Goal: Task Accomplishment & Management: Complete application form

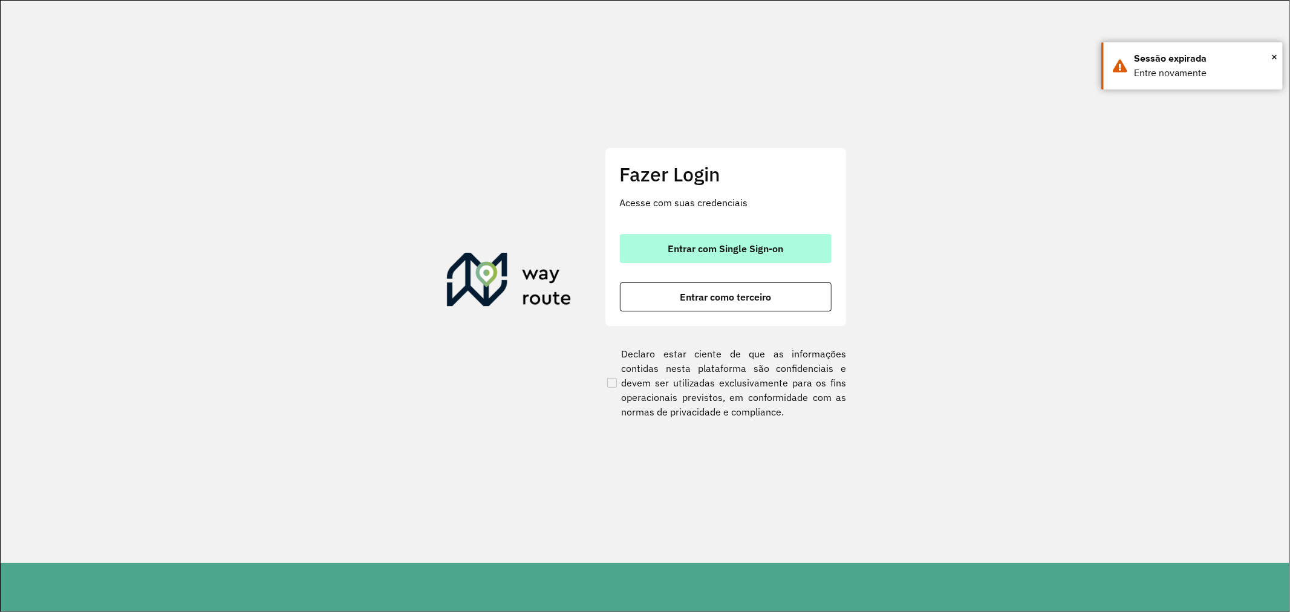
click at [770, 261] on button "Entrar com Single Sign-on" at bounding box center [726, 248] width 212 height 29
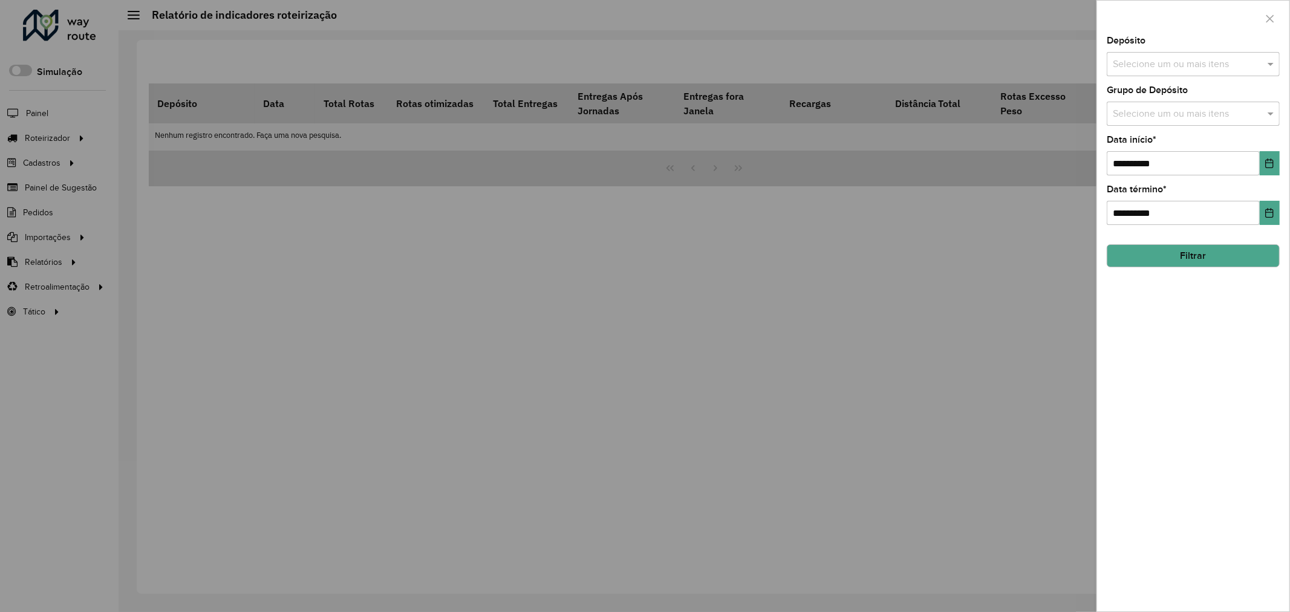
click at [500, 141] on body "Aguarde... Pop-up bloqueado! Seu navegador bloqueou automáticamente a abertura …" at bounding box center [645, 306] width 1290 height 612
click at [498, 143] on div at bounding box center [645, 306] width 1290 height 612
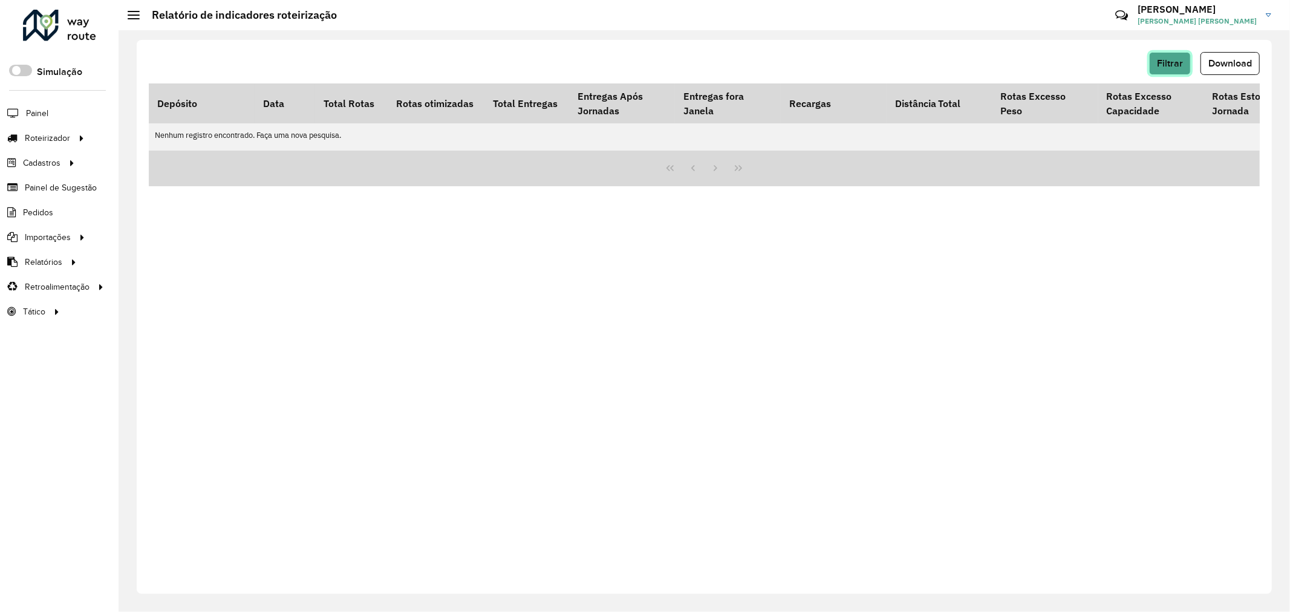
click at [1167, 56] on button "Filtrar" at bounding box center [1170, 63] width 42 height 23
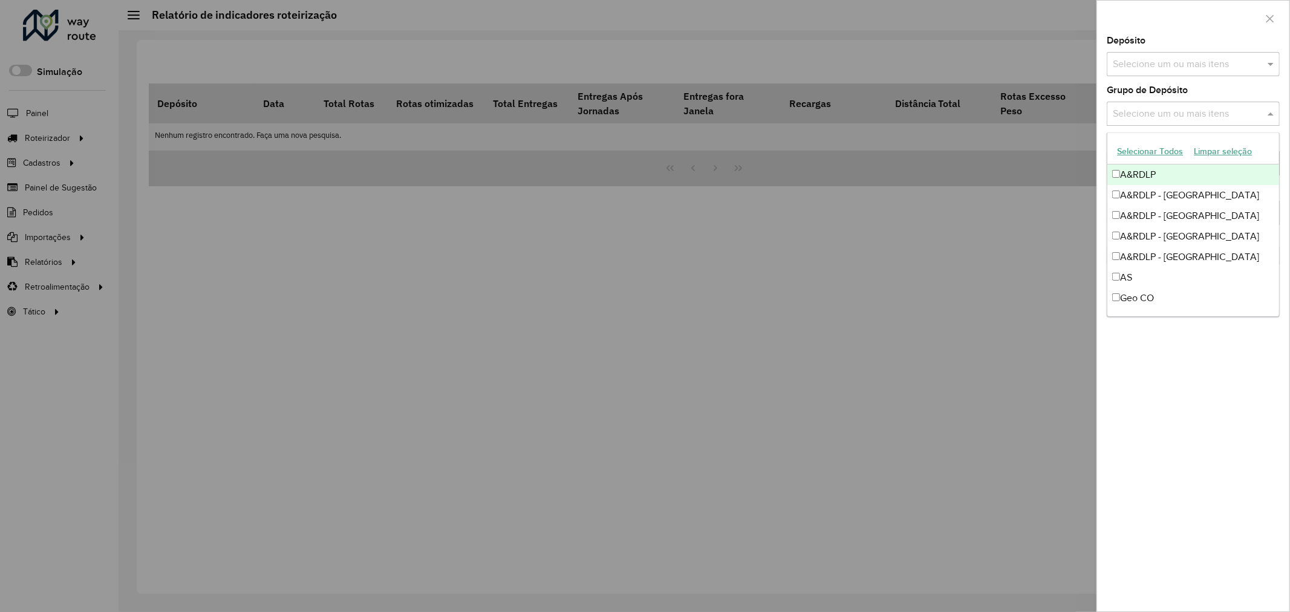
click at [1220, 115] on input "text" at bounding box center [1187, 114] width 155 height 15
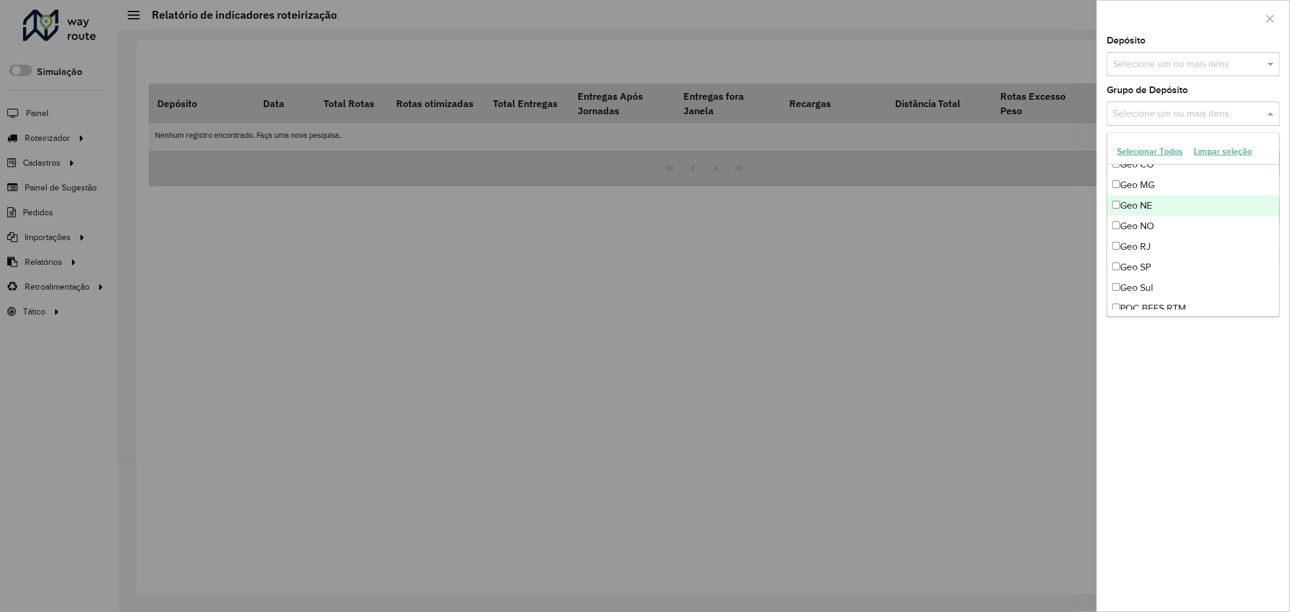
scroll to position [134, 0]
click at [1173, 185] on div "Geo MG" at bounding box center [1193, 184] width 172 height 21
click at [1168, 225] on div "Geo NO" at bounding box center [1193, 225] width 172 height 21
click at [1168, 228] on div "Geo NO" at bounding box center [1193, 225] width 172 height 21
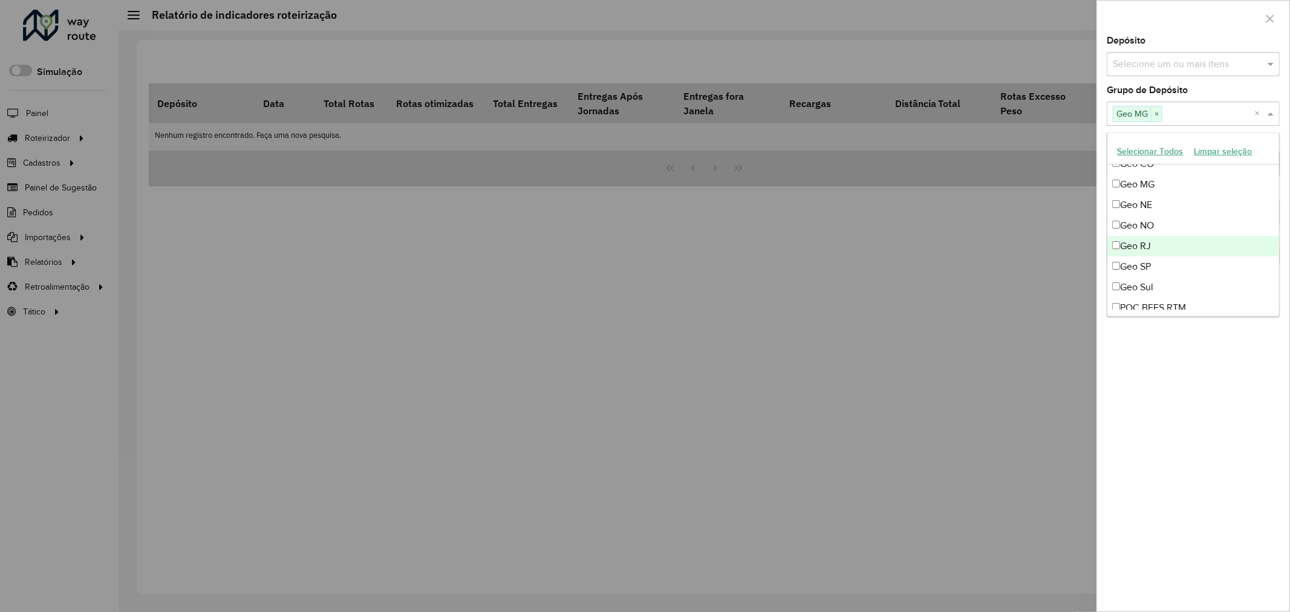
click at [1168, 249] on div "Geo RJ" at bounding box center [1193, 246] width 172 height 21
click at [1168, 261] on div "Geo SP" at bounding box center [1193, 266] width 172 height 21
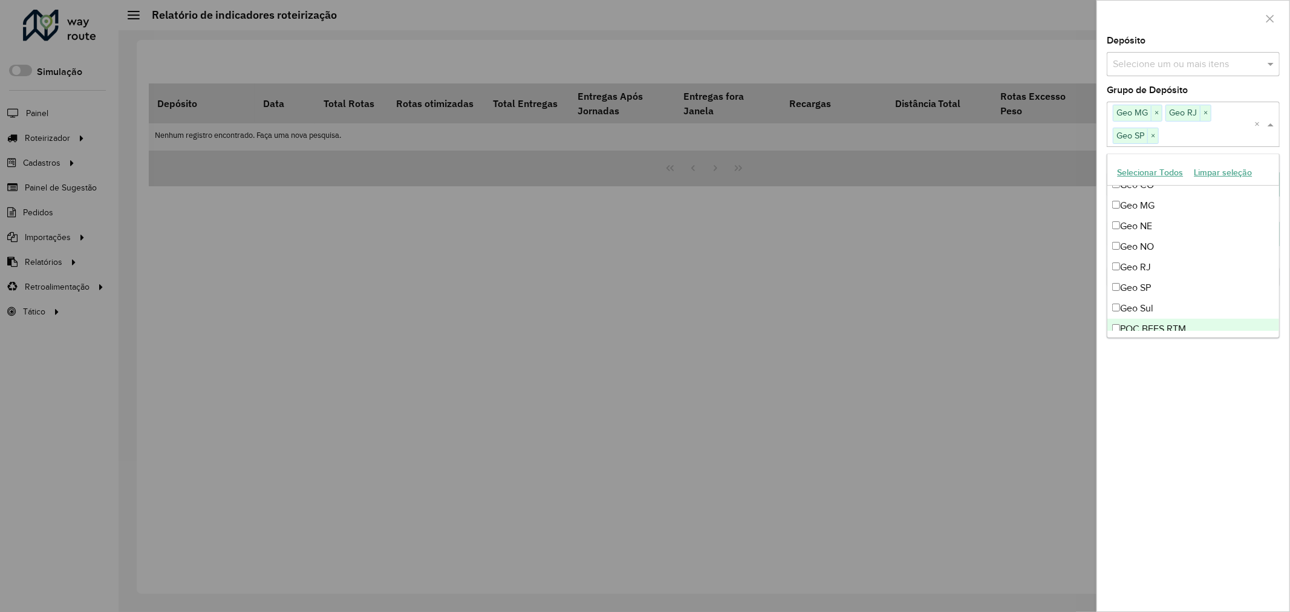
click at [1202, 389] on div "**********" at bounding box center [1193, 323] width 192 height 575
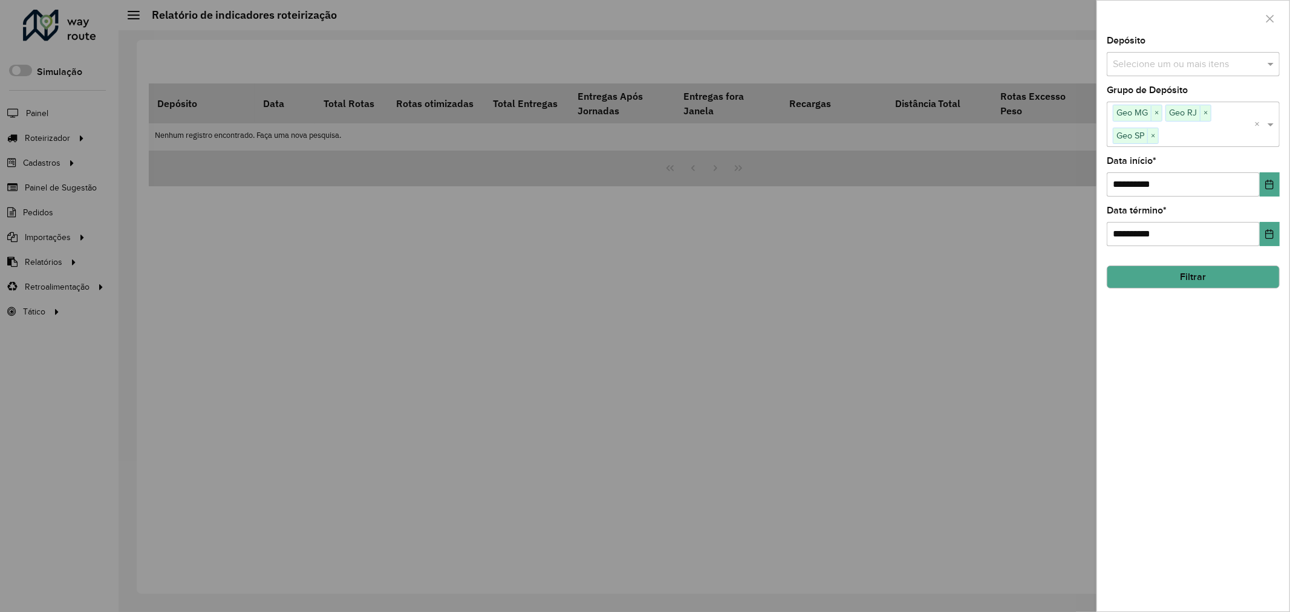
click at [1208, 282] on button "Filtrar" at bounding box center [1193, 276] width 173 height 23
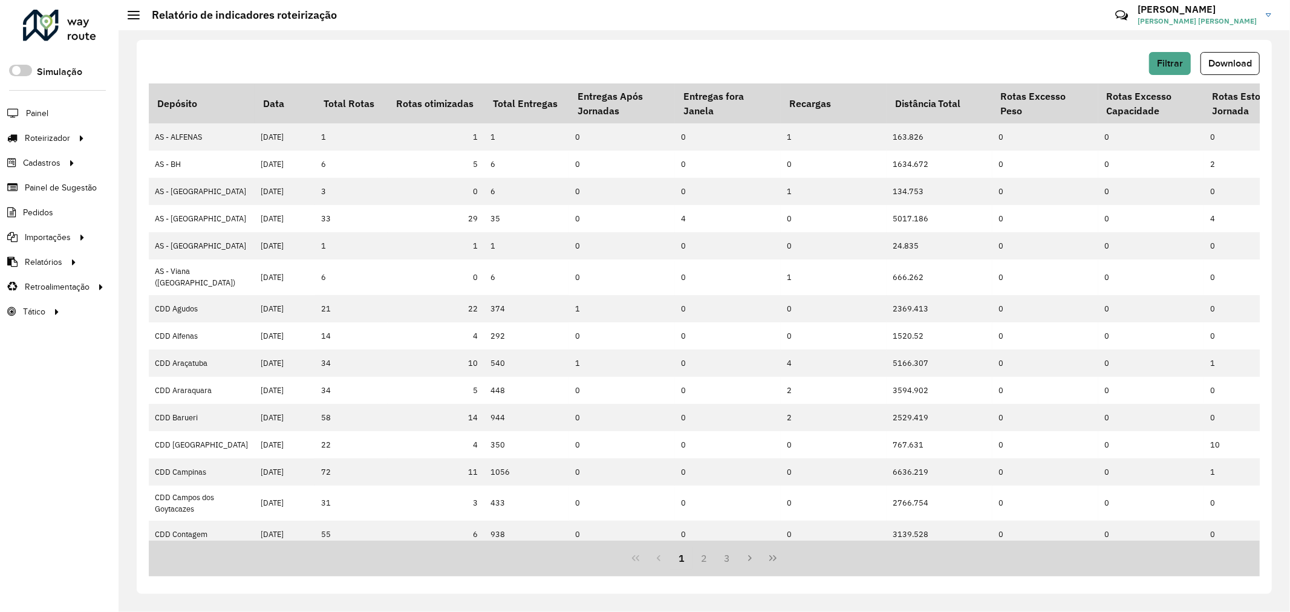
click at [1241, 67] on span "Download" at bounding box center [1230, 63] width 44 height 10
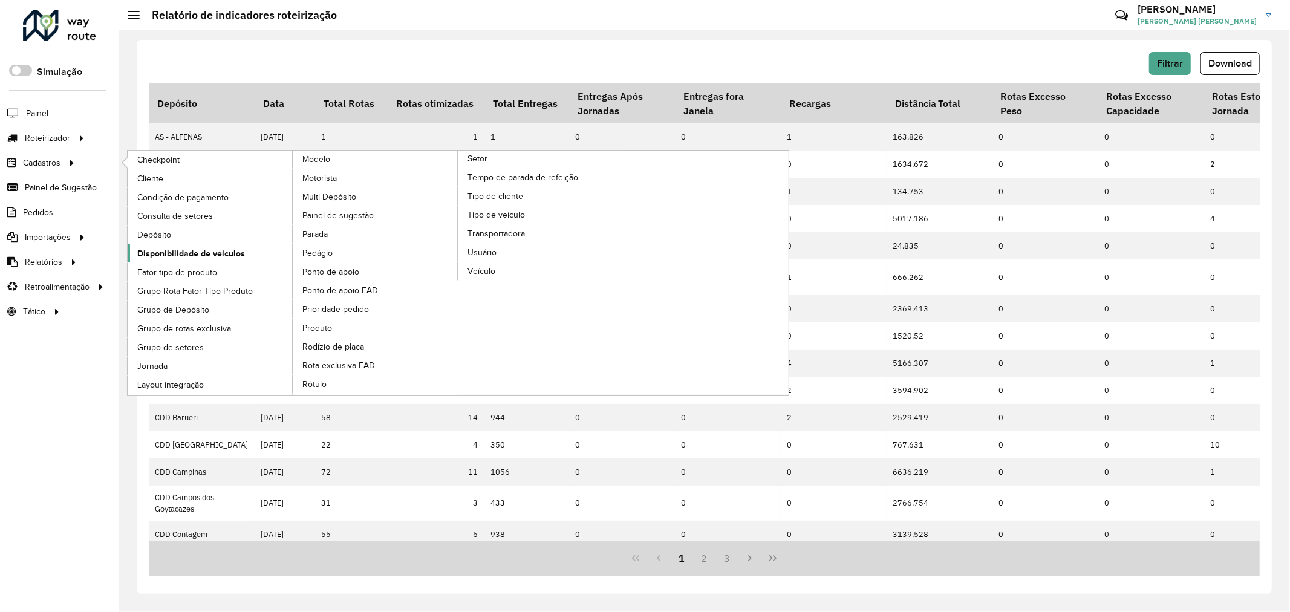
click at [198, 258] on span "Disponibilidade de veículos" at bounding box center [191, 253] width 108 height 13
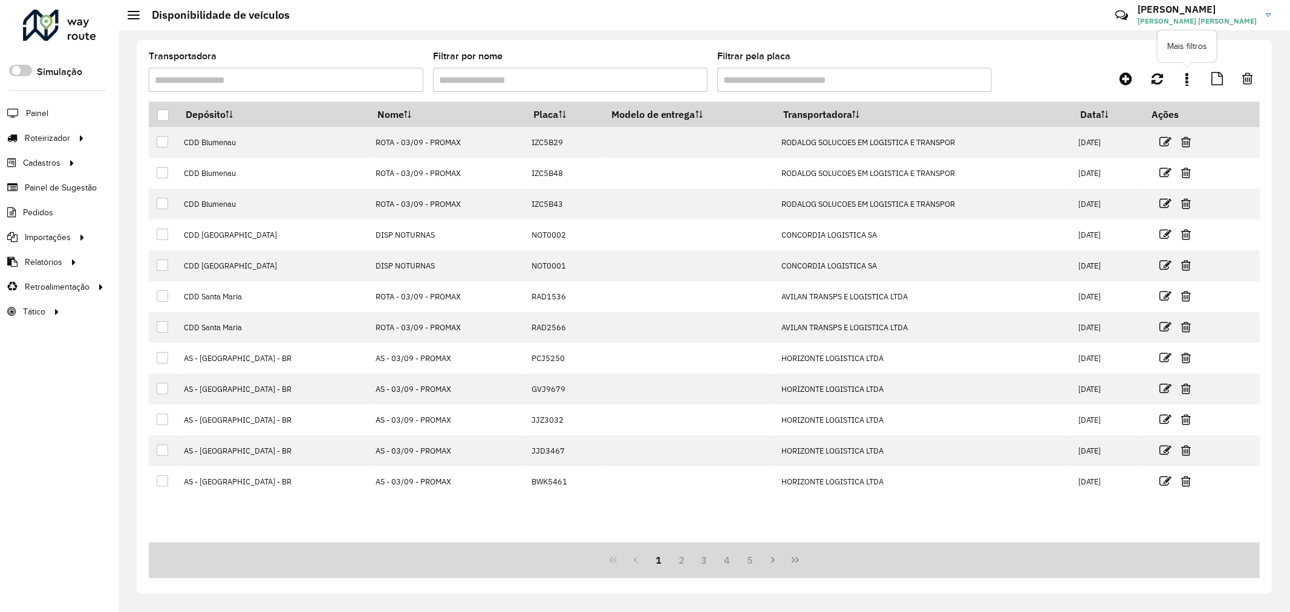
click at [1191, 83] on link at bounding box center [1187, 79] width 24 height 22
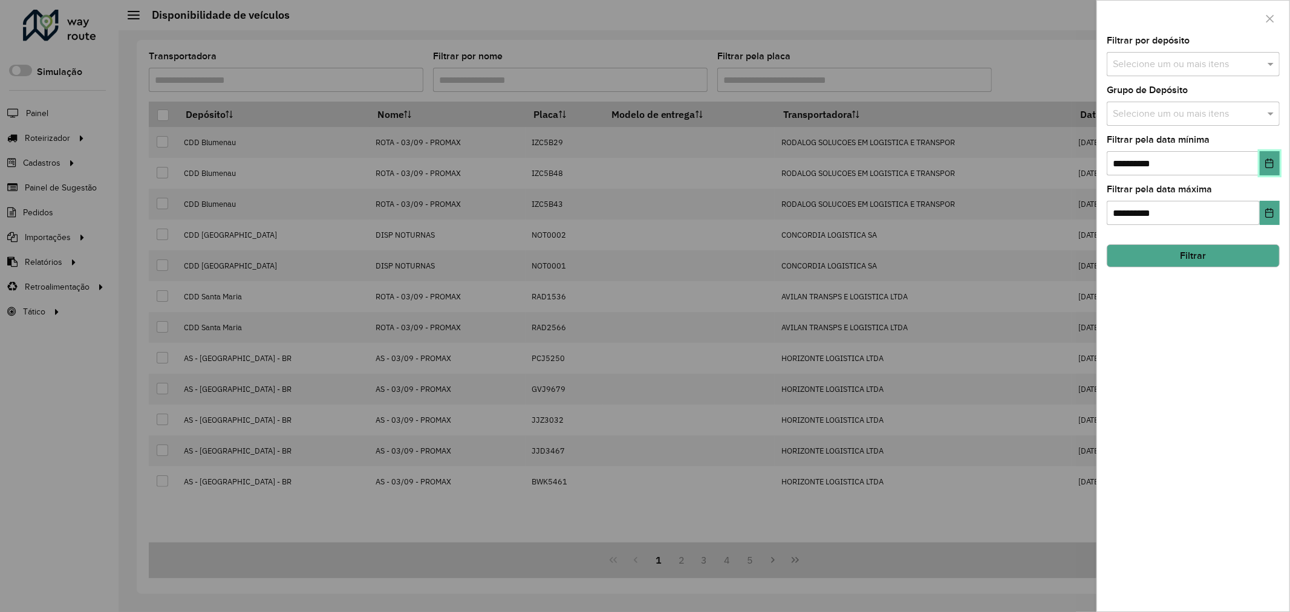
click at [1278, 161] on button "Choose Date" at bounding box center [1270, 163] width 20 height 24
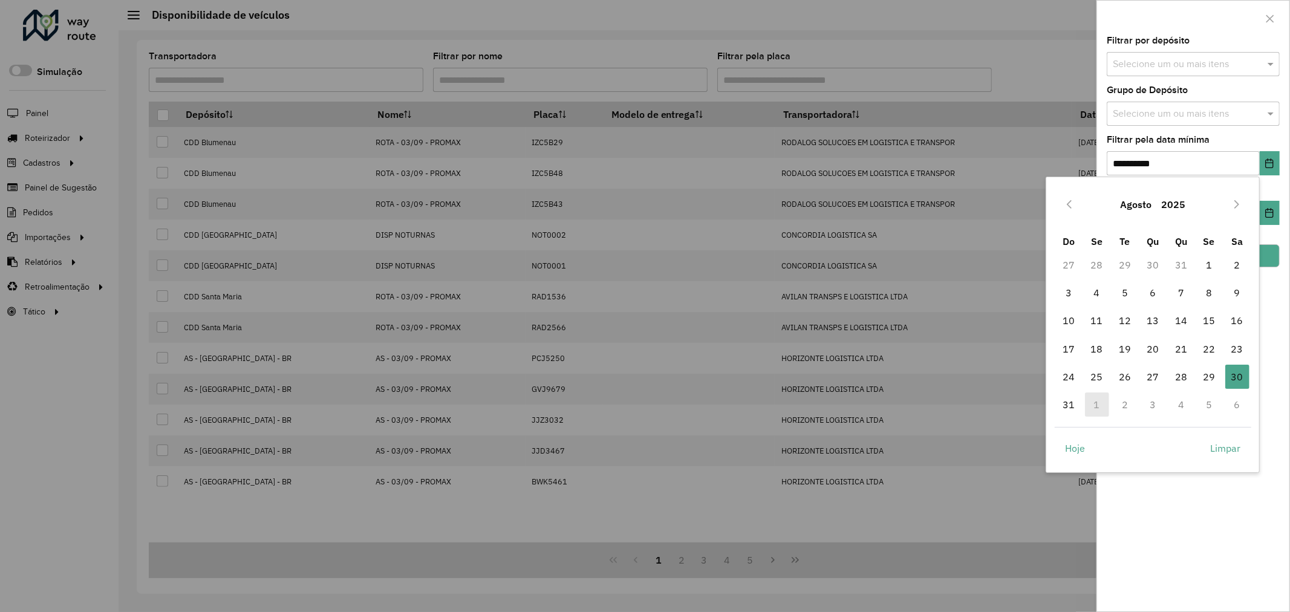
click at [1087, 405] on td "1" at bounding box center [1097, 405] width 28 height 28
click at [1235, 206] on icon "Next Month" at bounding box center [1237, 205] width 10 height 10
click at [1095, 261] on span "1" at bounding box center [1097, 265] width 24 height 24
type input "**********"
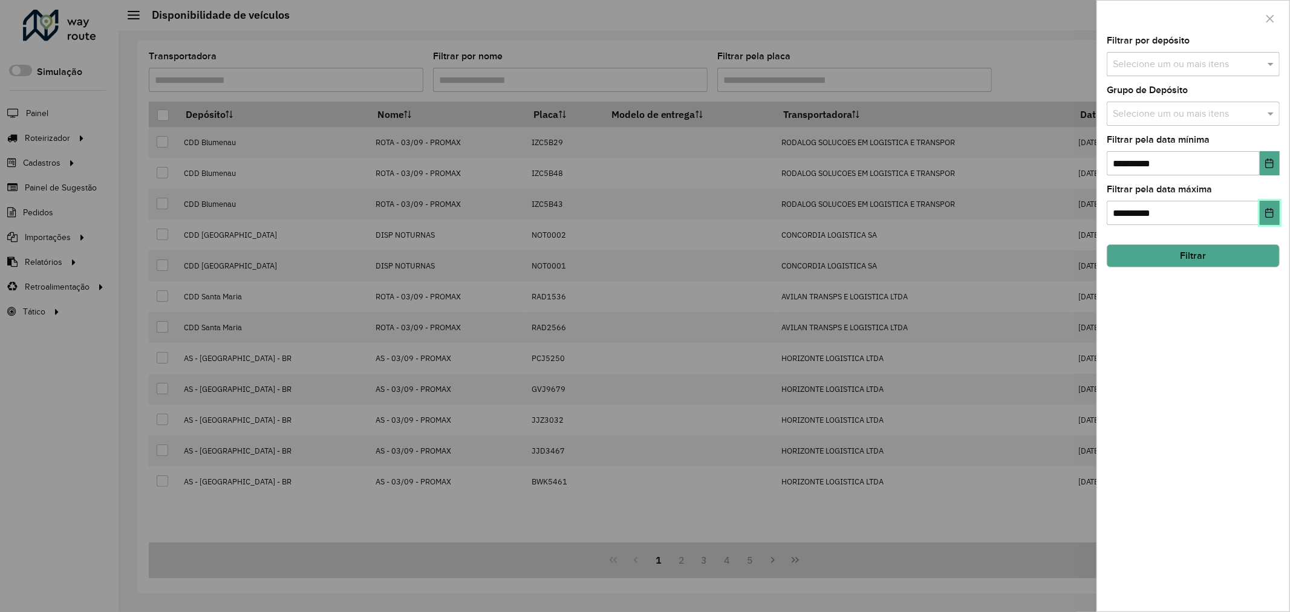
click at [1271, 218] on icon "Choose Date" at bounding box center [1270, 213] width 8 height 10
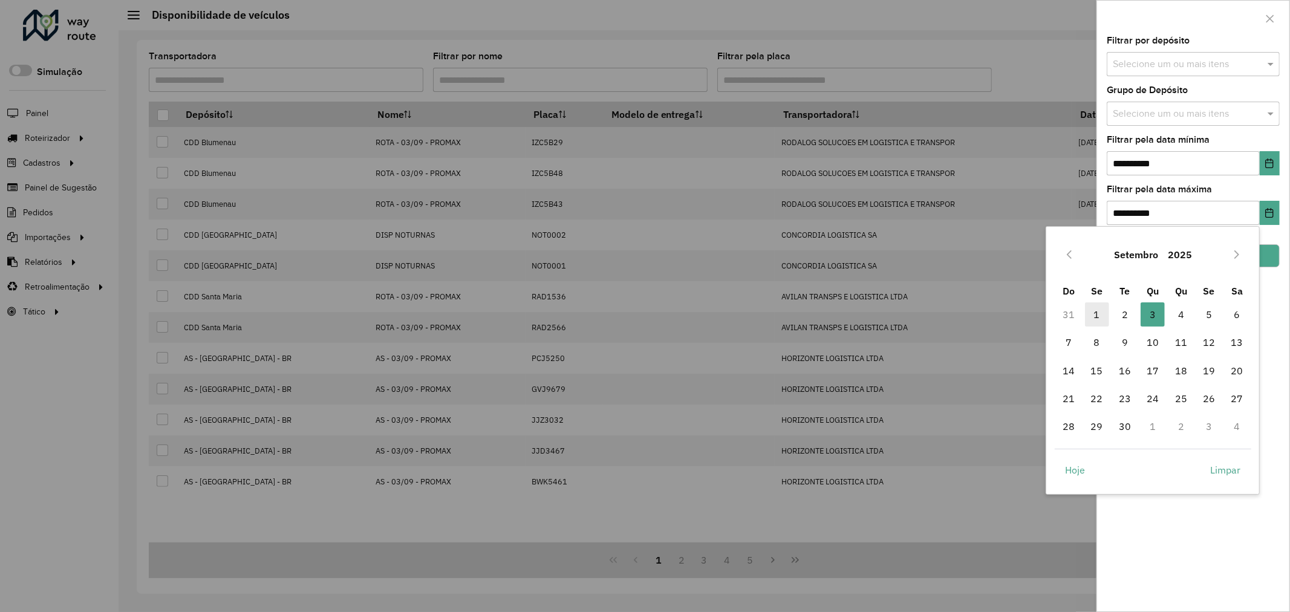
click at [1099, 319] on span "1" at bounding box center [1097, 314] width 24 height 24
type input "**********"
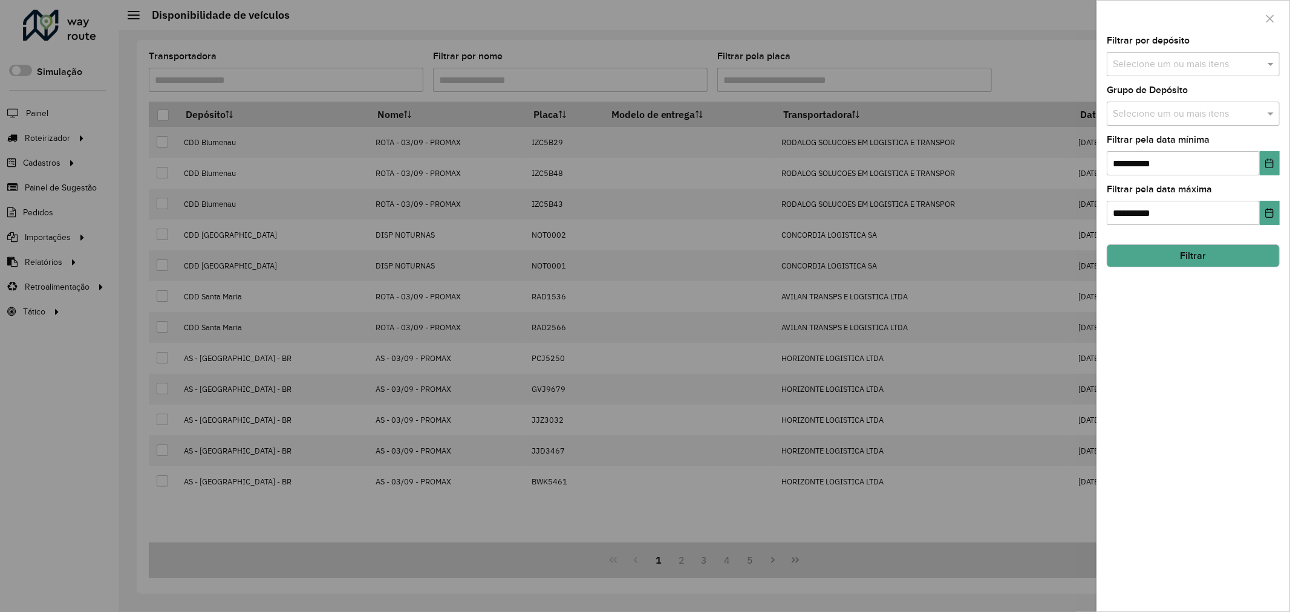
click at [1255, 58] on input "text" at bounding box center [1187, 64] width 155 height 15
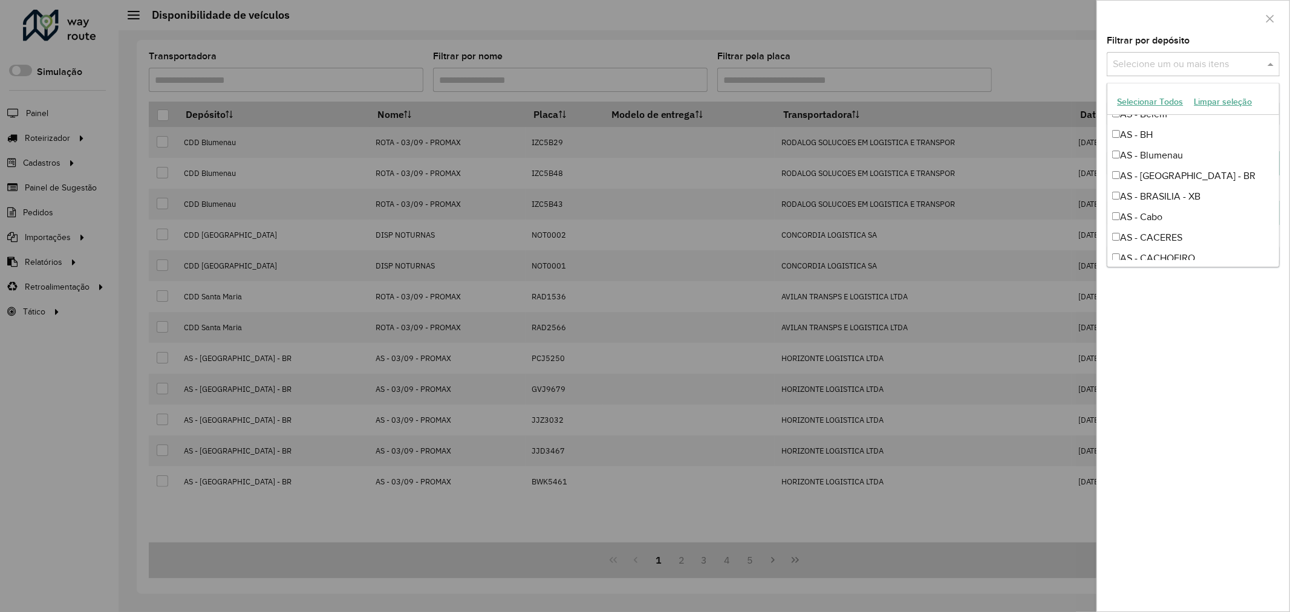
scroll to position [201, 0]
click at [1213, 38] on div "Filtrar por depósito Selecione um ou mais itens" at bounding box center [1193, 56] width 173 height 40
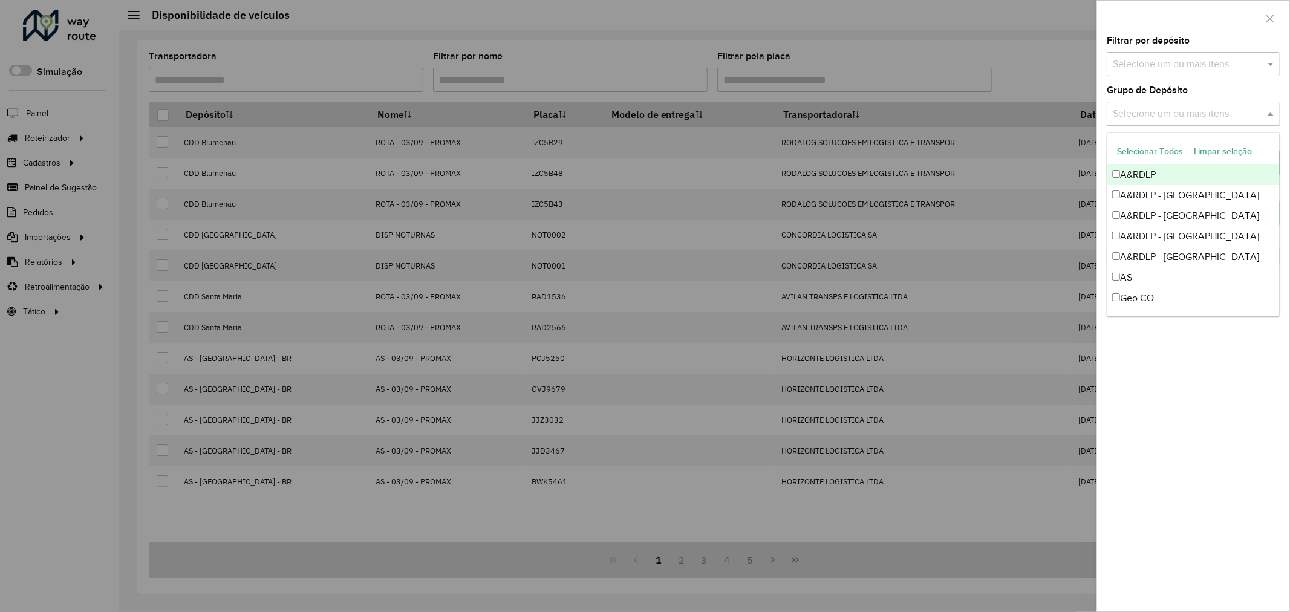
click at [1211, 105] on div "Selecione um ou mais itens" at bounding box center [1193, 114] width 173 height 24
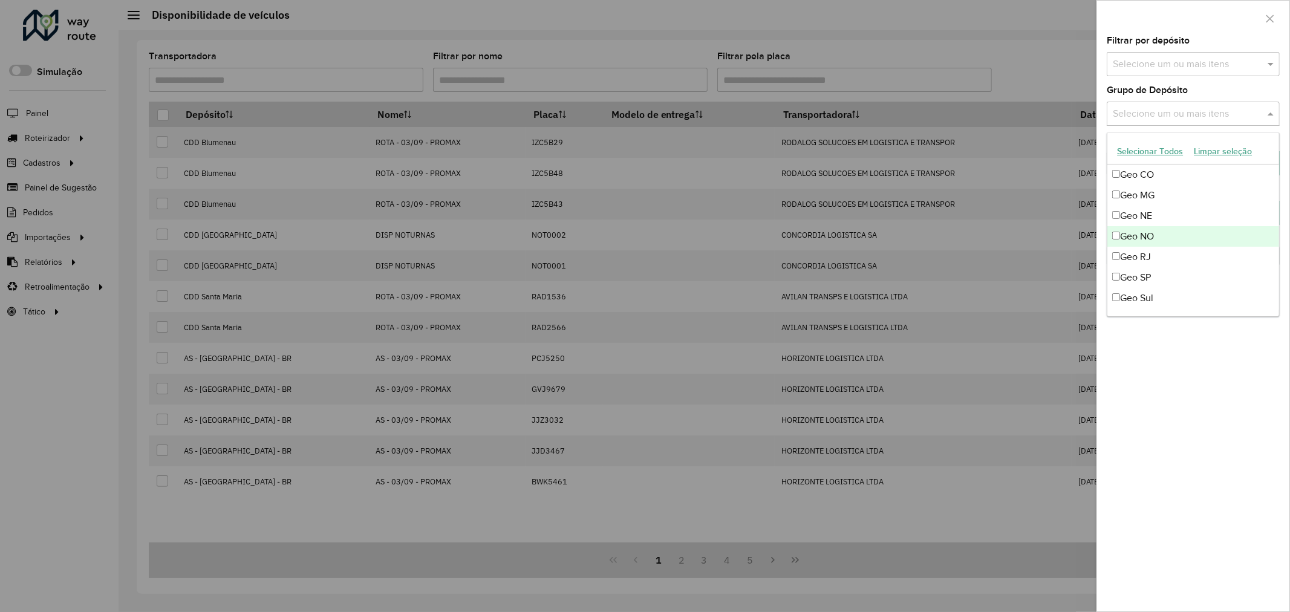
scroll to position [134, 0]
click at [1159, 186] on div "Geo MG" at bounding box center [1193, 184] width 172 height 21
click at [1162, 243] on div "Geo RJ" at bounding box center [1193, 246] width 172 height 21
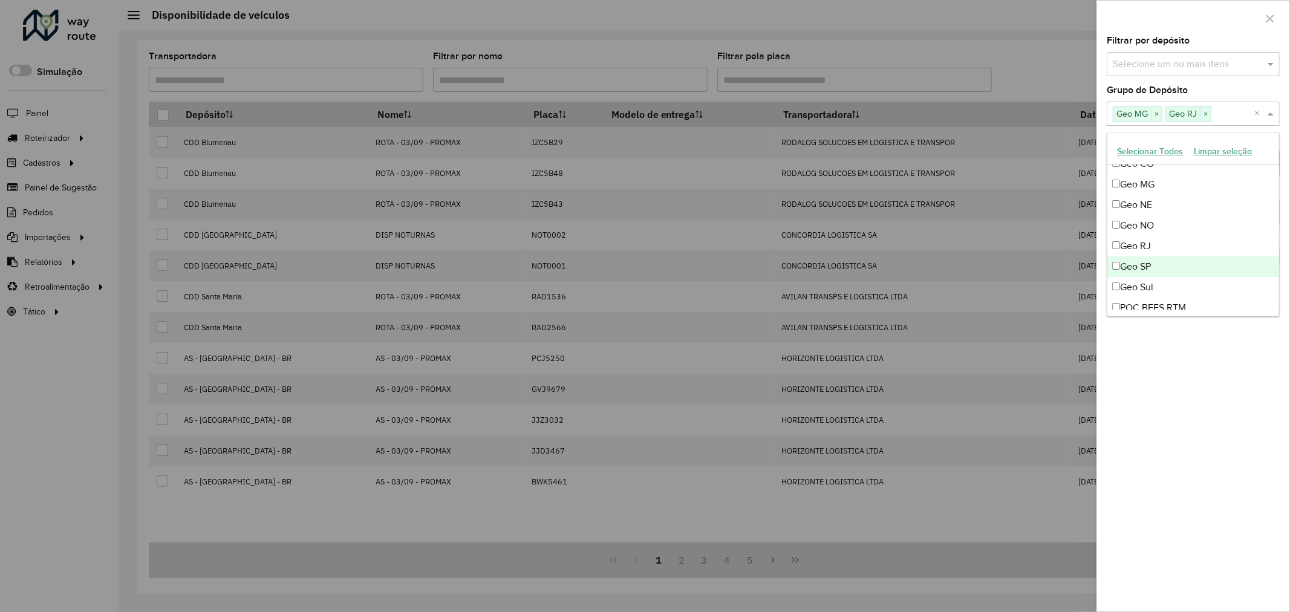
click at [1161, 267] on div "Geo SP" at bounding box center [1193, 266] width 172 height 21
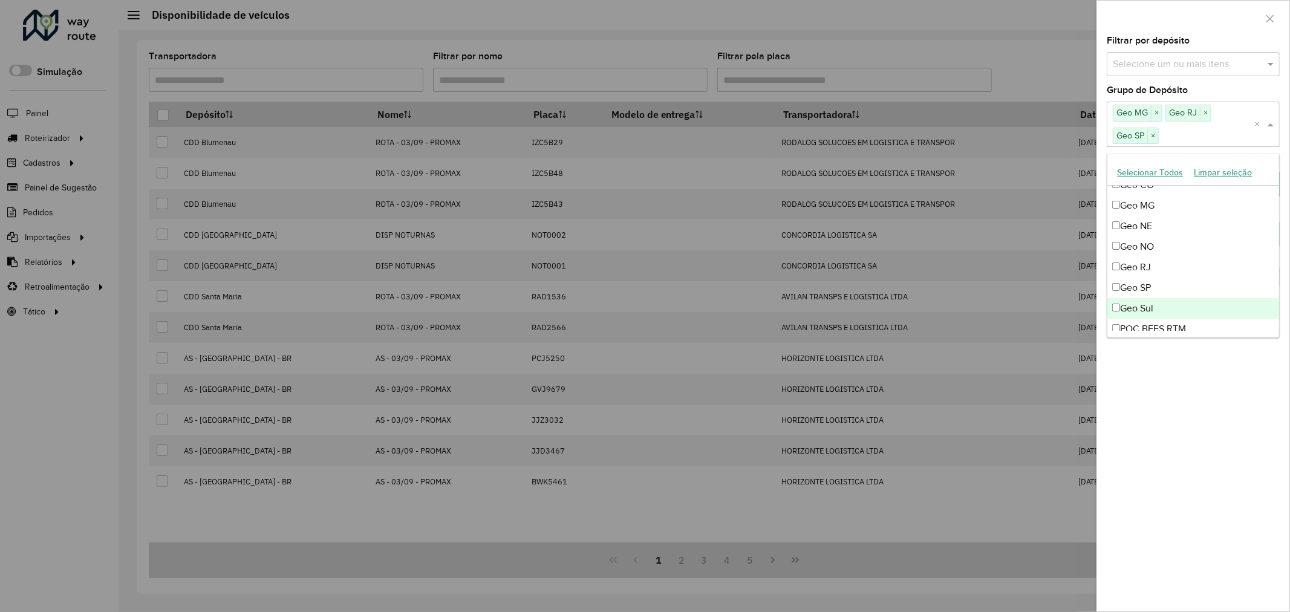
click at [1208, 415] on div "**********" at bounding box center [1193, 323] width 192 height 575
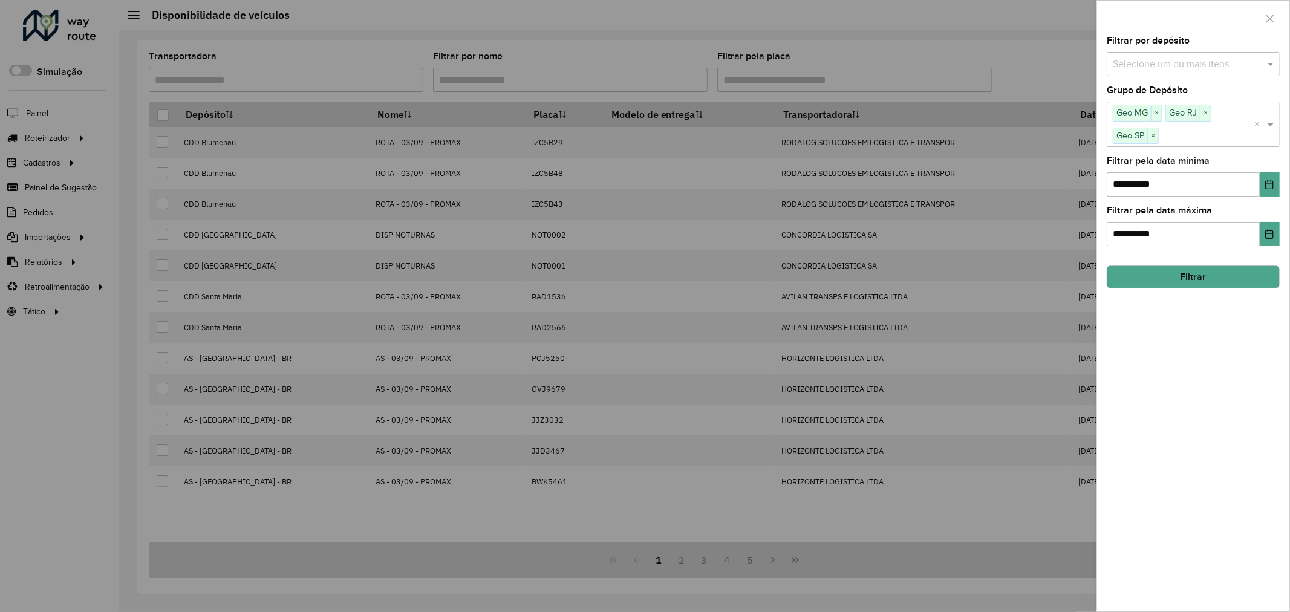
click at [1232, 274] on button "Filtrar" at bounding box center [1193, 276] width 173 height 23
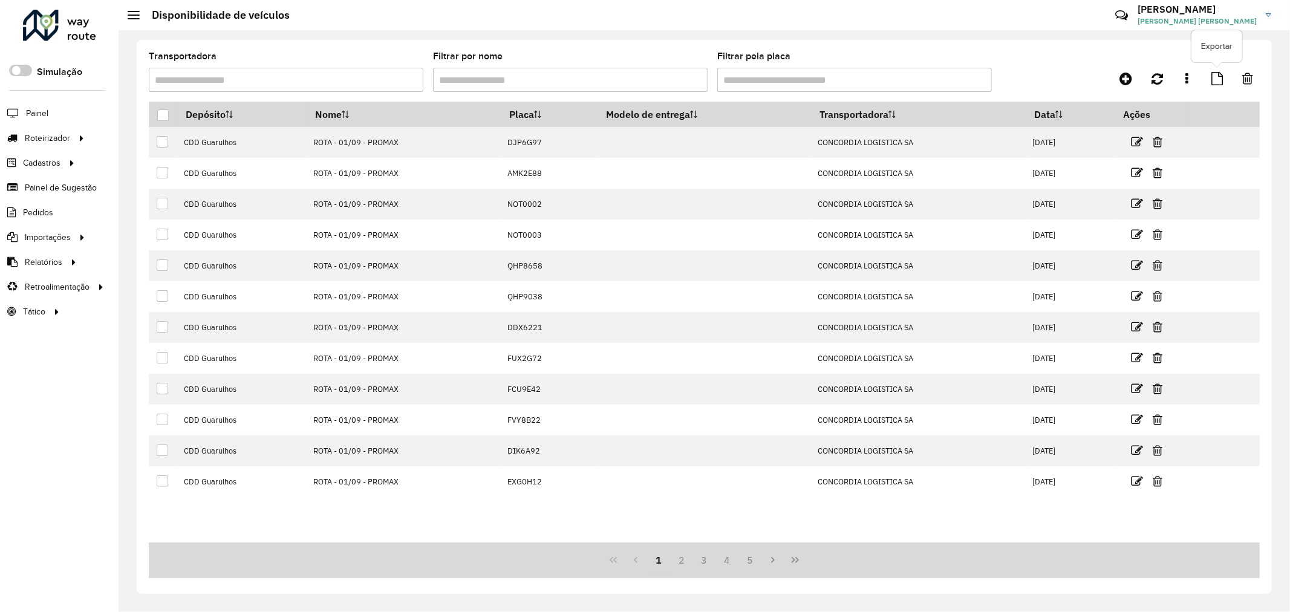
click at [1222, 82] on icon at bounding box center [1216, 78] width 11 height 13
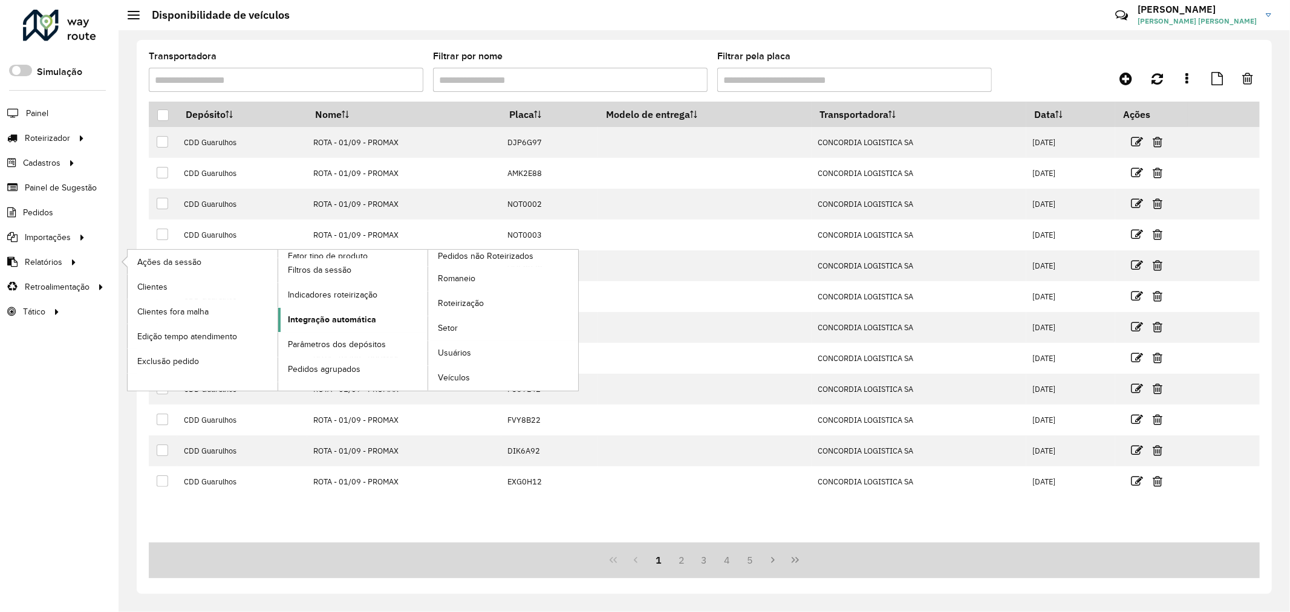
click at [358, 317] on span "Integração automática" at bounding box center [332, 319] width 88 height 13
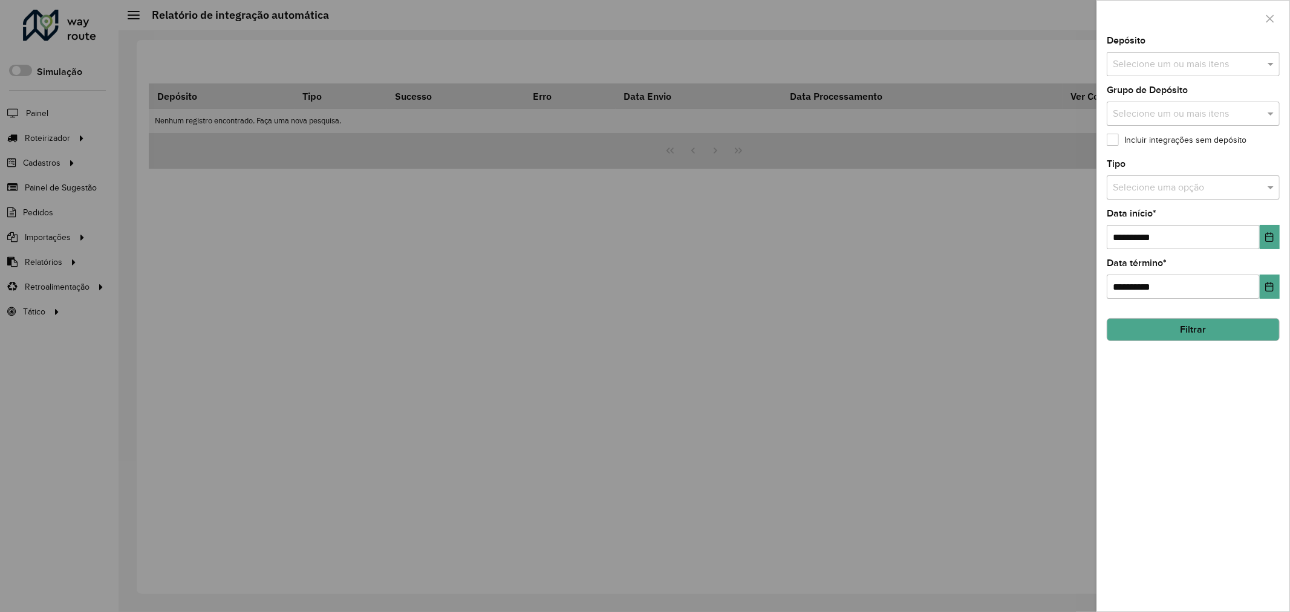
click at [1193, 110] on input "text" at bounding box center [1187, 114] width 155 height 15
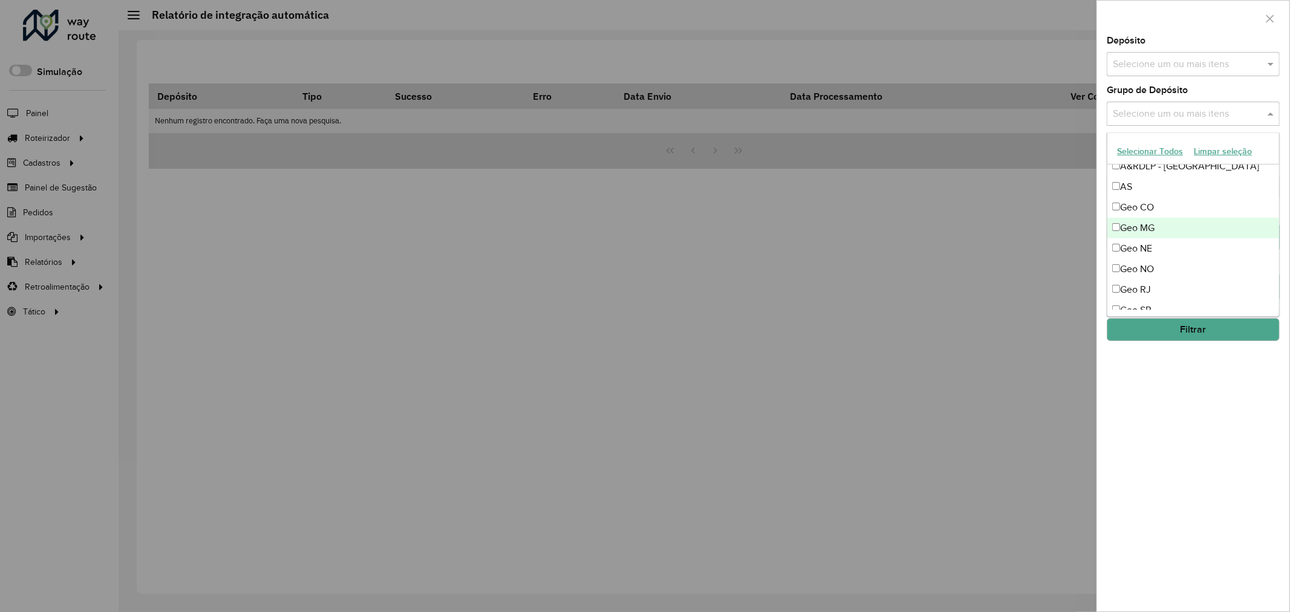
scroll to position [67, 0]
click at [1153, 228] on div "Geo CO" at bounding box center [1193, 231] width 172 height 21
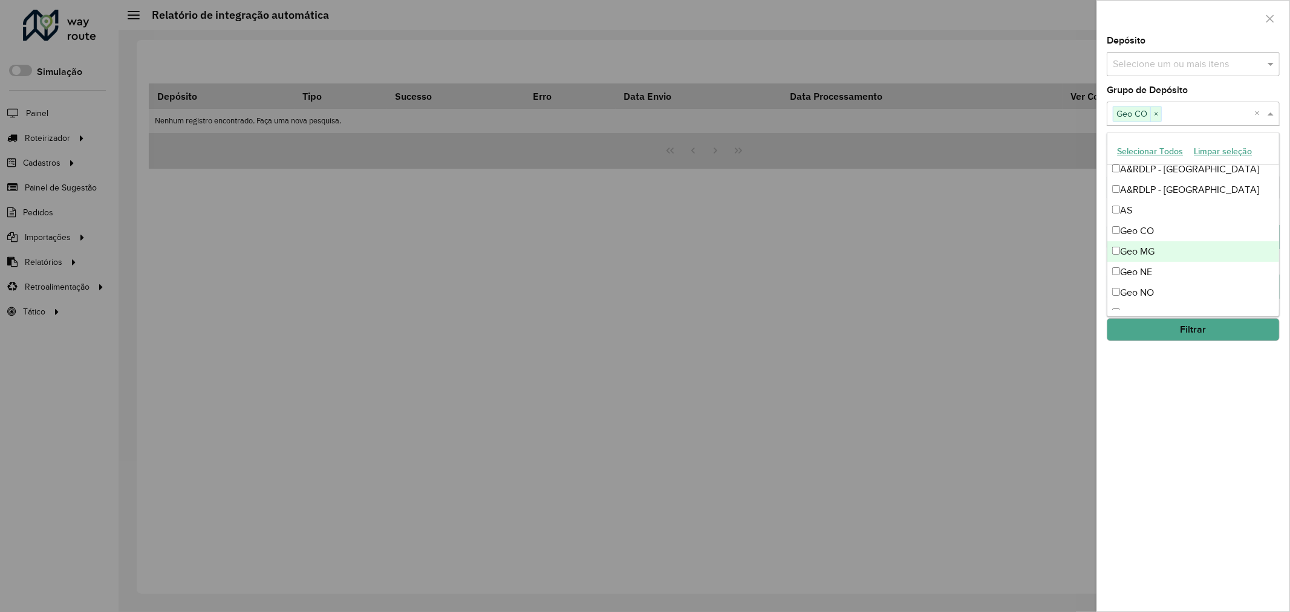
click at [1158, 262] on div "Geo NE" at bounding box center [1193, 272] width 172 height 21
click at [1159, 248] on div "Geo MG" at bounding box center [1193, 251] width 172 height 21
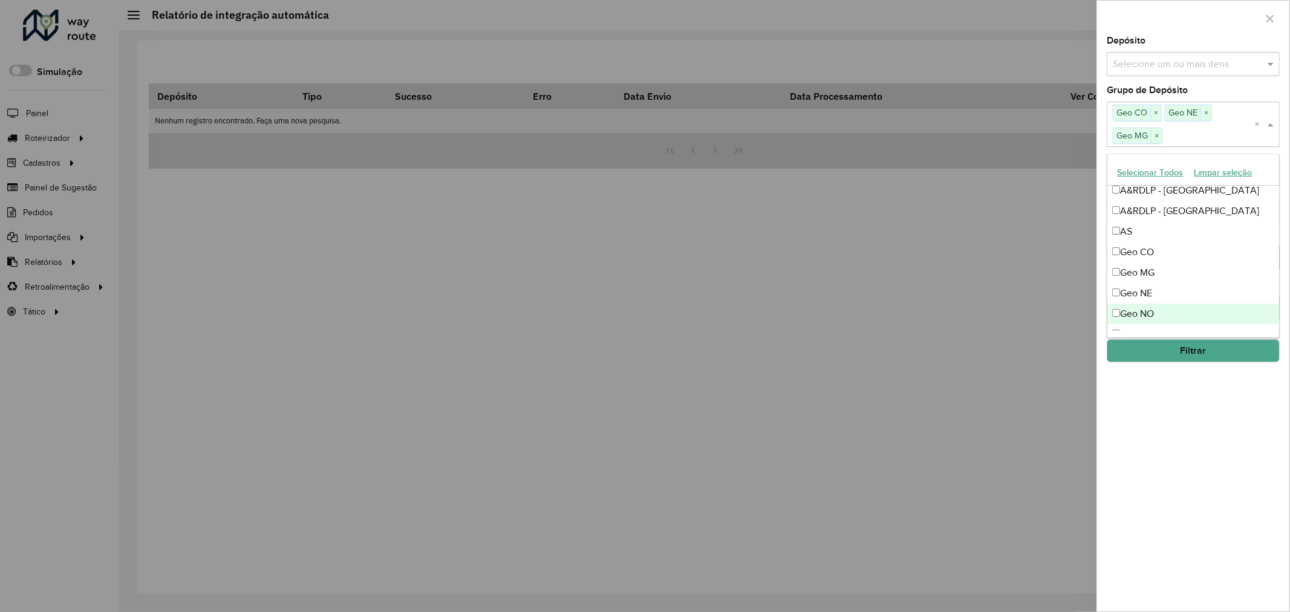
click at [1163, 310] on div "Geo NO" at bounding box center [1193, 314] width 172 height 21
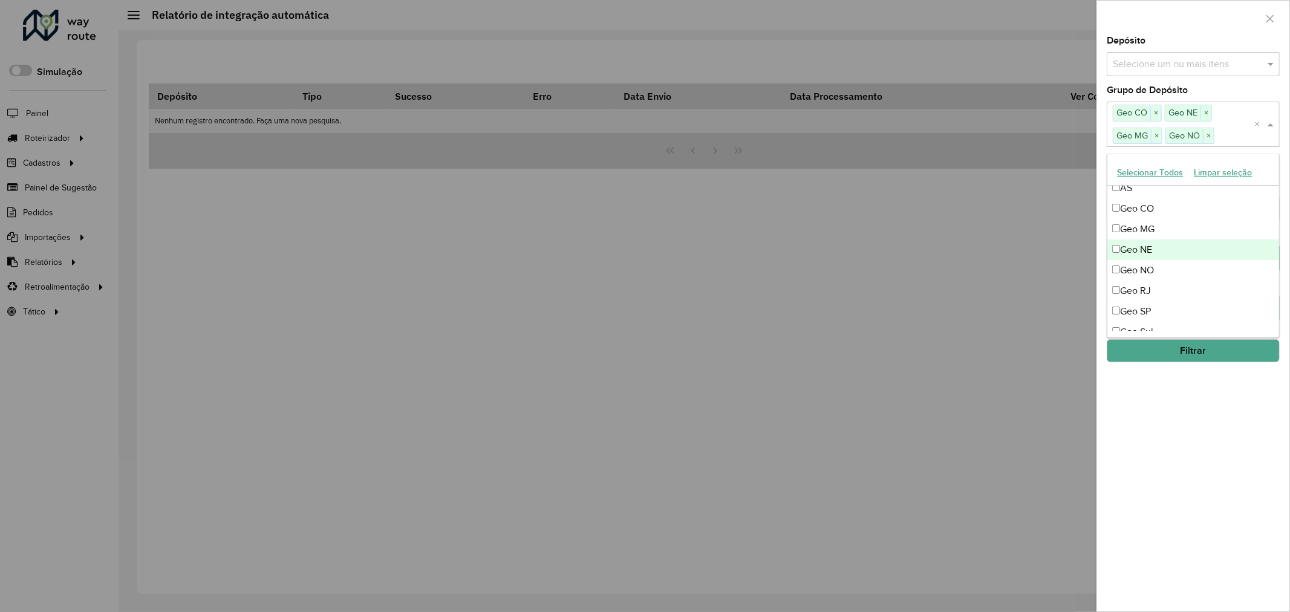
scroll to position [134, 0]
click at [1157, 264] on div "Geo RJ" at bounding box center [1193, 267] width 172 height 21
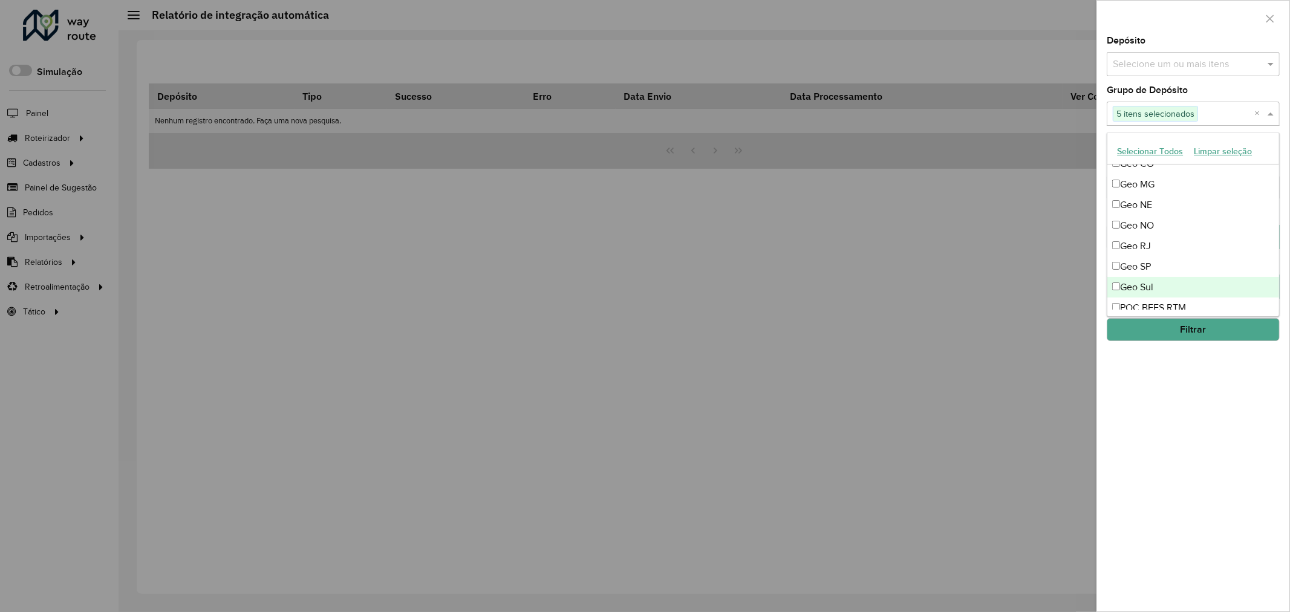
click at [1160, 264] on div "Geo SP" at bounding box center [1193, 266] width 172 height 21
click at [1159, 281] on div "Geo Sul" at bounding box center [1193, 287] width 172 height 21
drag, startPoint x: 1232, startPoint y: 538, endPoint x: 1231, endPoint y: 528, distance: 10.3
click at [1231, 535] on div "**********" at bounding box center [1193, 323] width 192 height 575
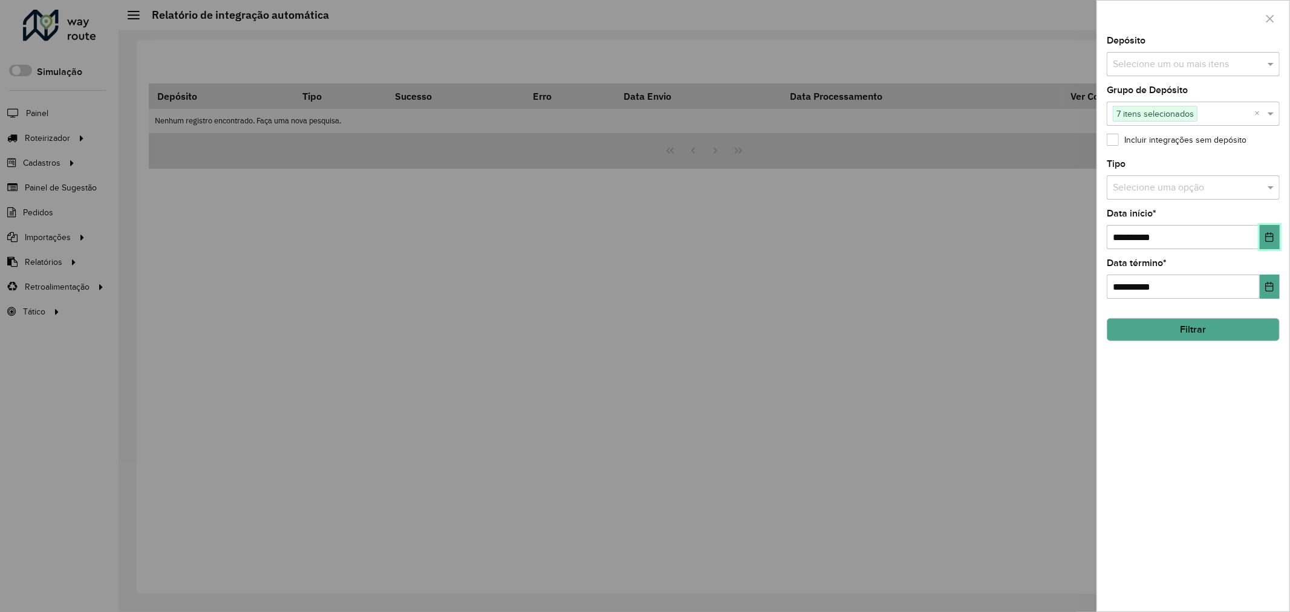
click at [1264, 242] on button "Choose Date" at bounding box center [1270, 237] width 20 height 24
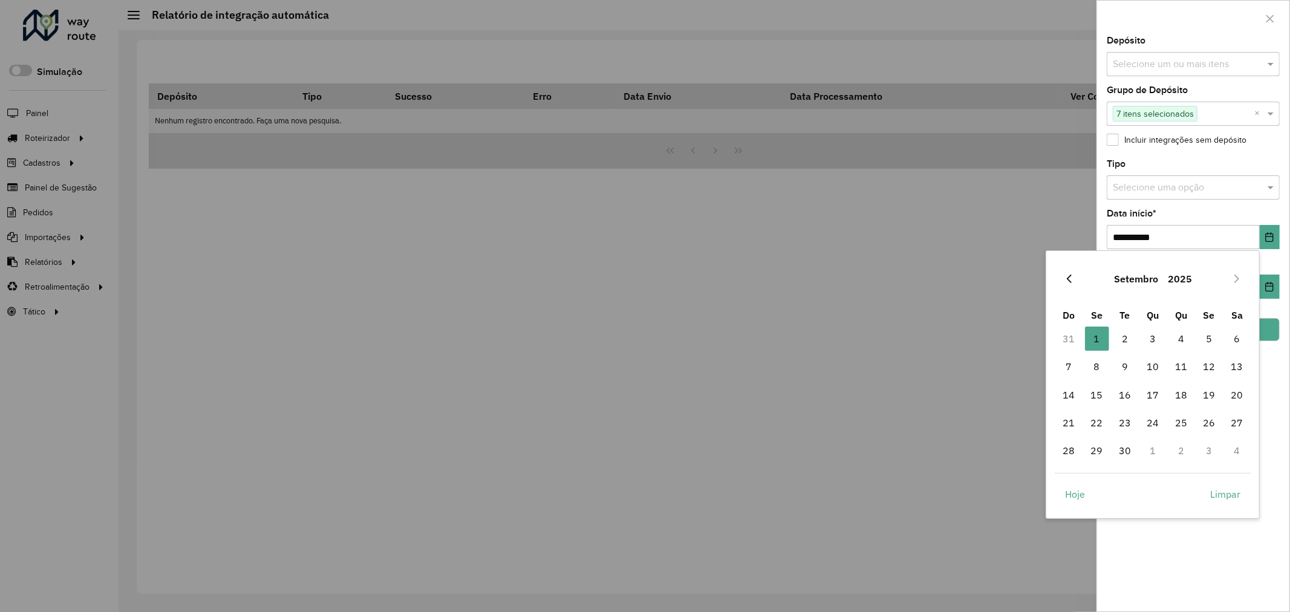
click at [1066, 270] on button "Previous Month" at bounding box center [1068, 278] width 19 height 19
click at [1179, 441] on span "28" at bounding box center [1181, 450] width 24 height 24
type input "**********"
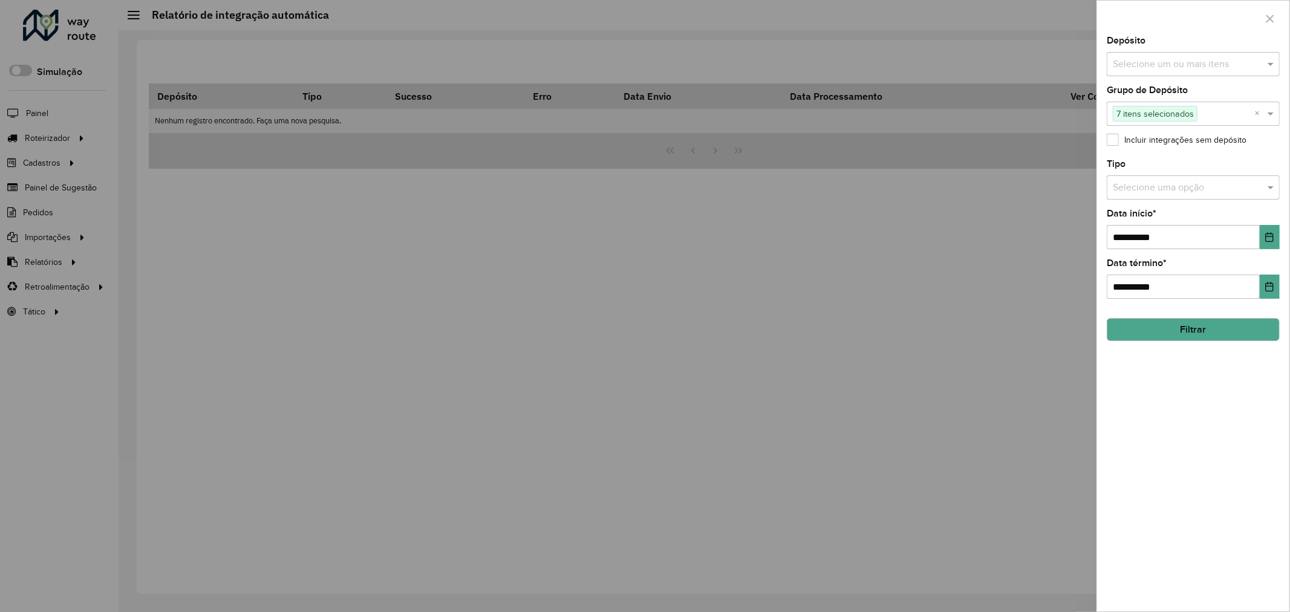
click at [1205, 450] on div "**********" at bounding box center [1193, 323] width 192 height 575
click at [1268, 286] on icon "Choose Date" at bounding box center [1269, 287] width 10 height 10
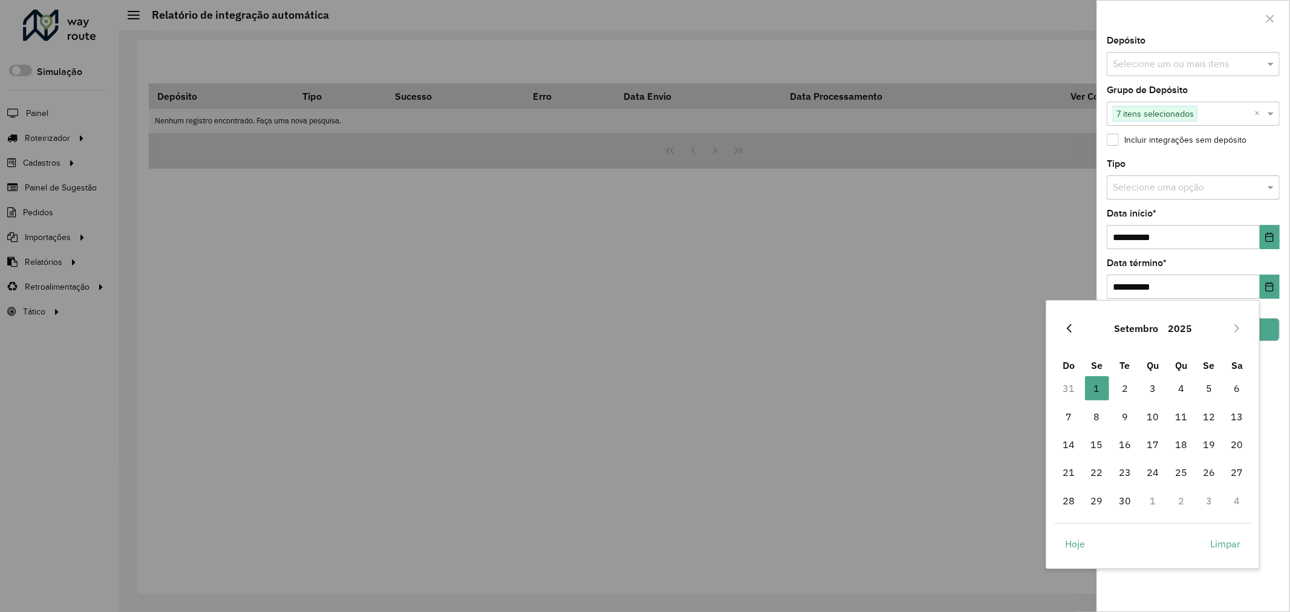
click at [1072, 329] on icon "Previous Month" at bounding box center [1069, 329] width 10 height 10
click at [1206, 501] on span "29" at bounding box center [1209, 501] width 24 height 24
type input "**********"
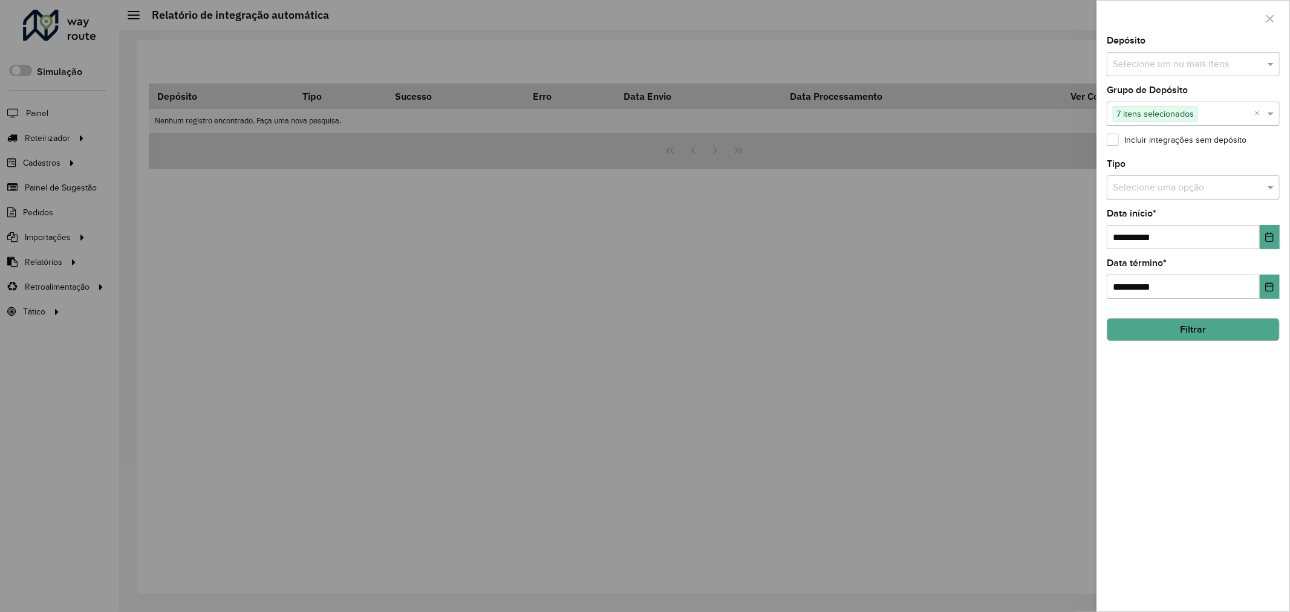
click at [1206, 197] on div "Selecione uma opção" at bounding box center [1193, 187] width 173 height 24
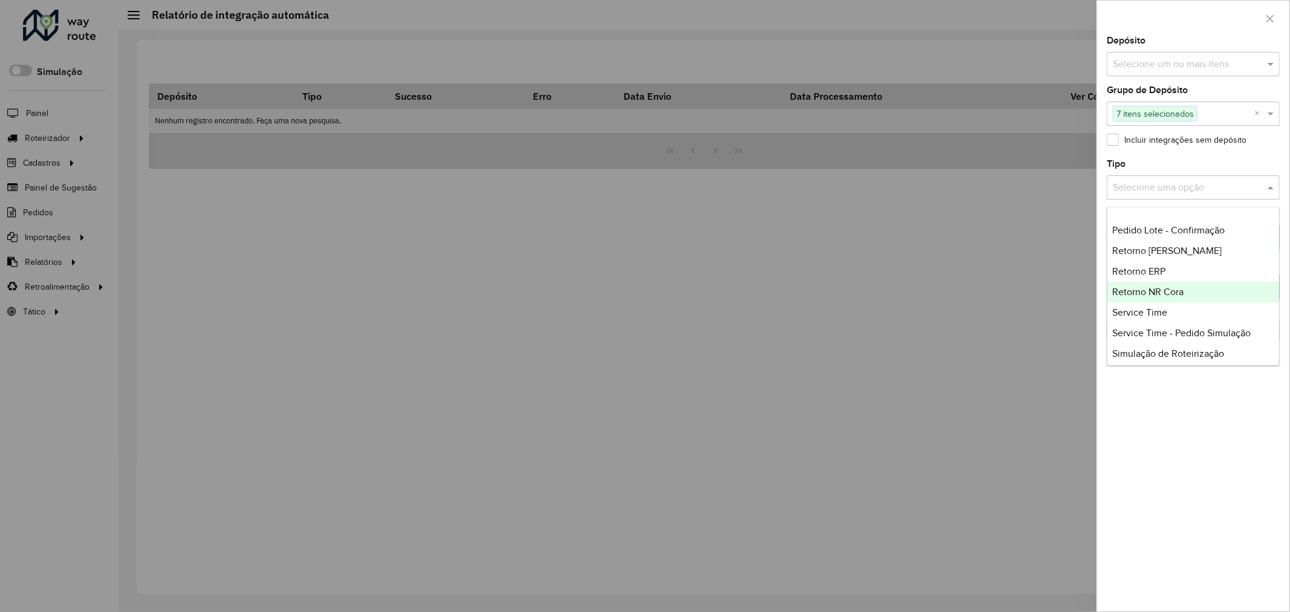
scroll to position [287, 0]
click at [1170, 250] on div "Retorno [PERSON_NAME]" at bounding box center [1193, 245] width 172 height 21
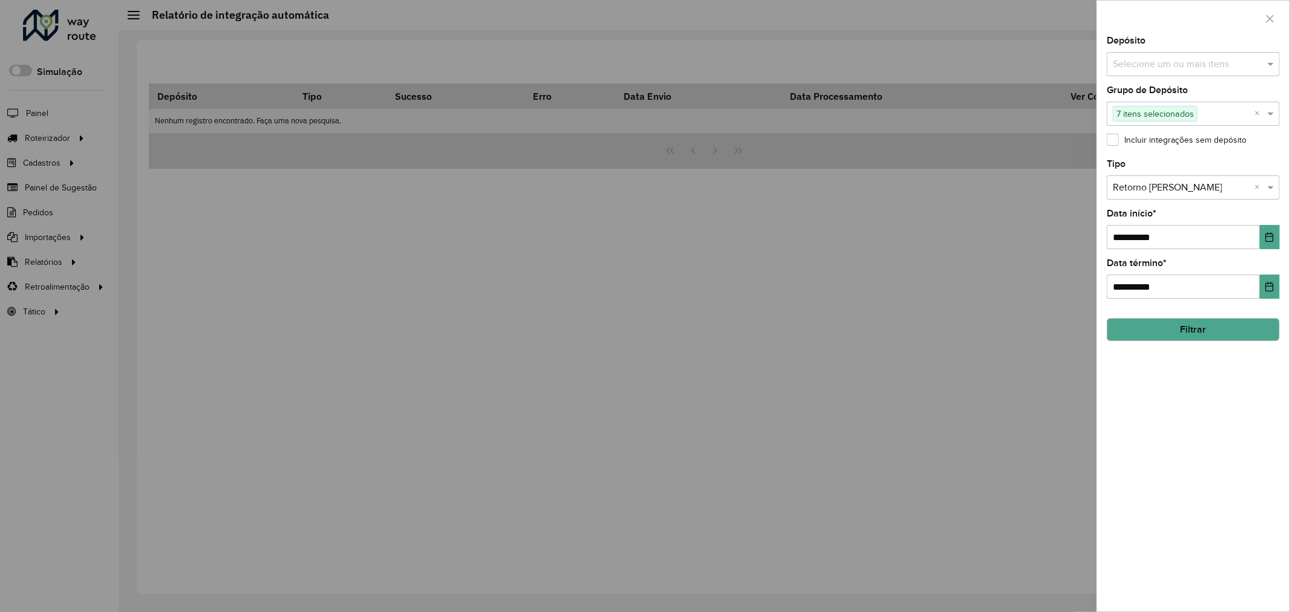
click at [1203, 377] on div "**********" at bounding box center [1193, 323] width 192 height 575
click at [1208, 334] on button "Filtrar" at bounding box center [1193, 329] width 173 height 23
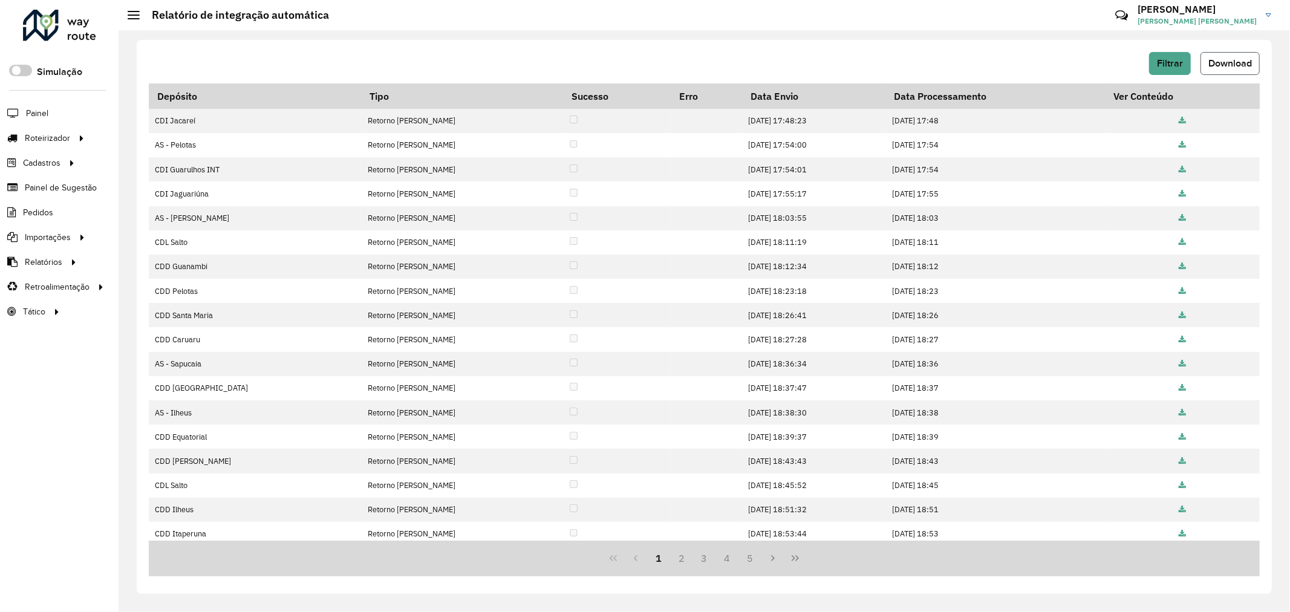
click at [1216, 64] on span "Download" at bounding box center [1230, 63] width 44 height 10
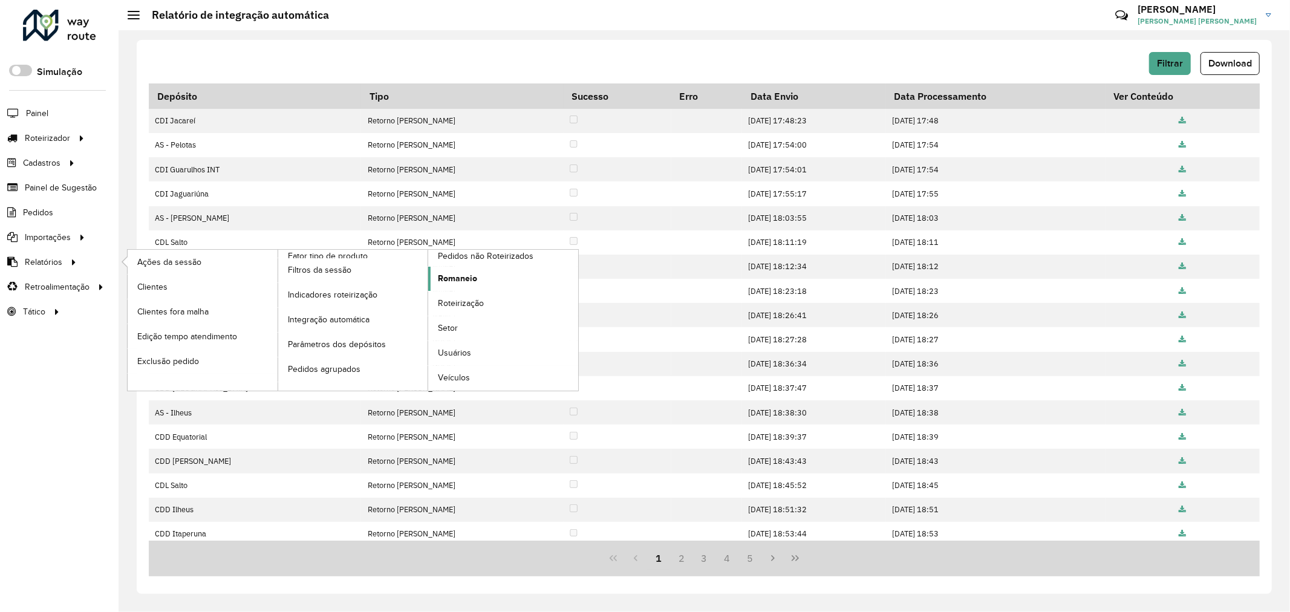
click at [476, 274] on span "Romaneio" at bounding box center [457, 278] width 39 height 13
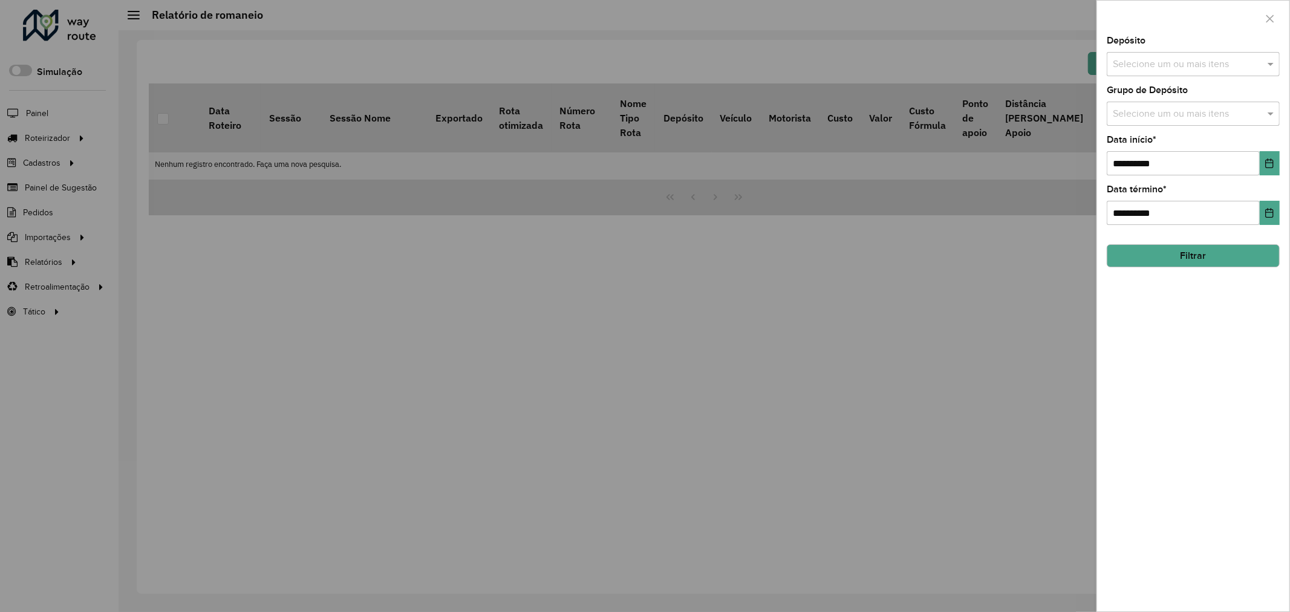
click at [1204, 69] on input "text" at bounding box center [1187, 64] width 155 height 15
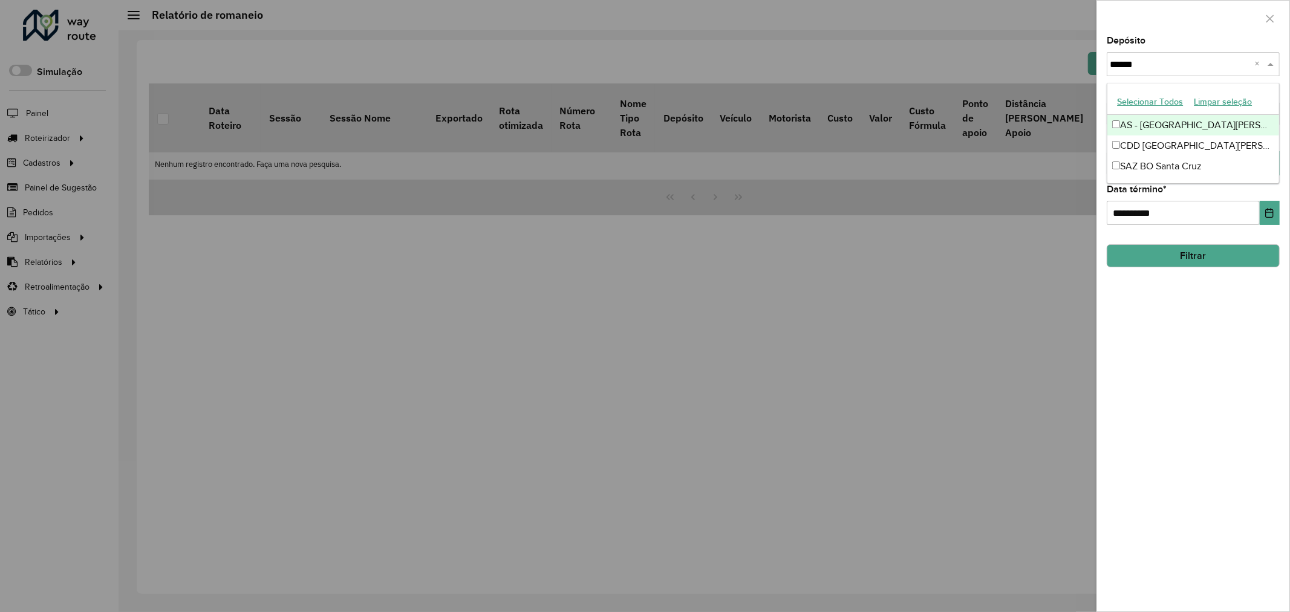
type input "*******"
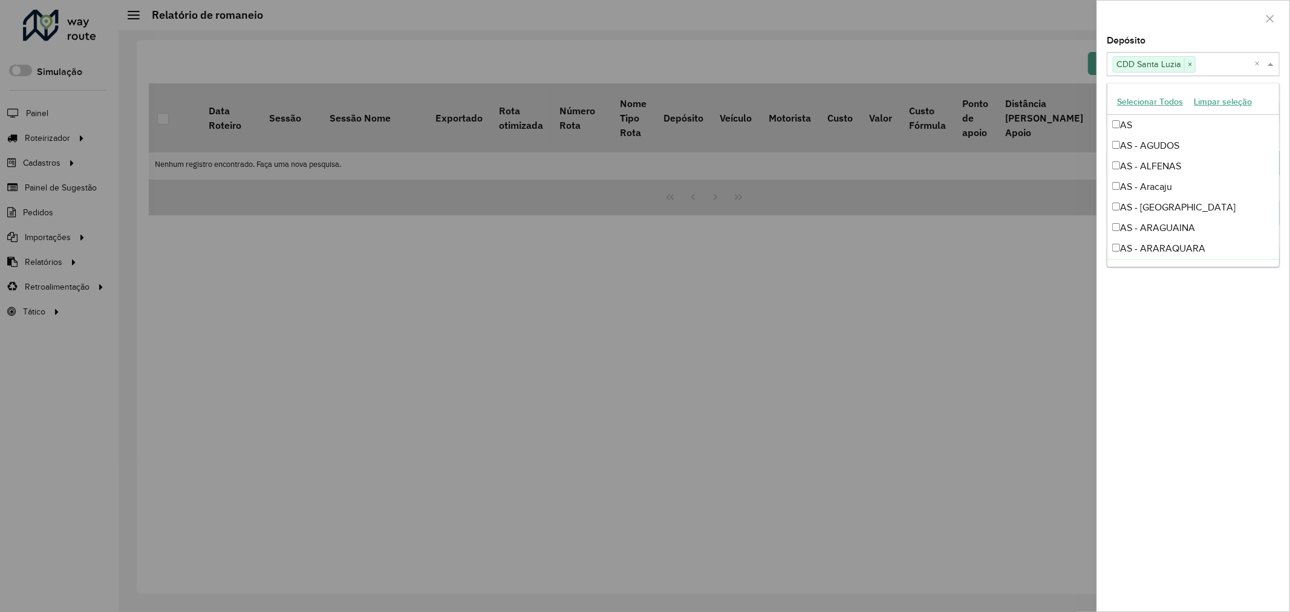
click at [1180, 360] on div "**********" at bounding box center [1193, 323] width 192 height 575
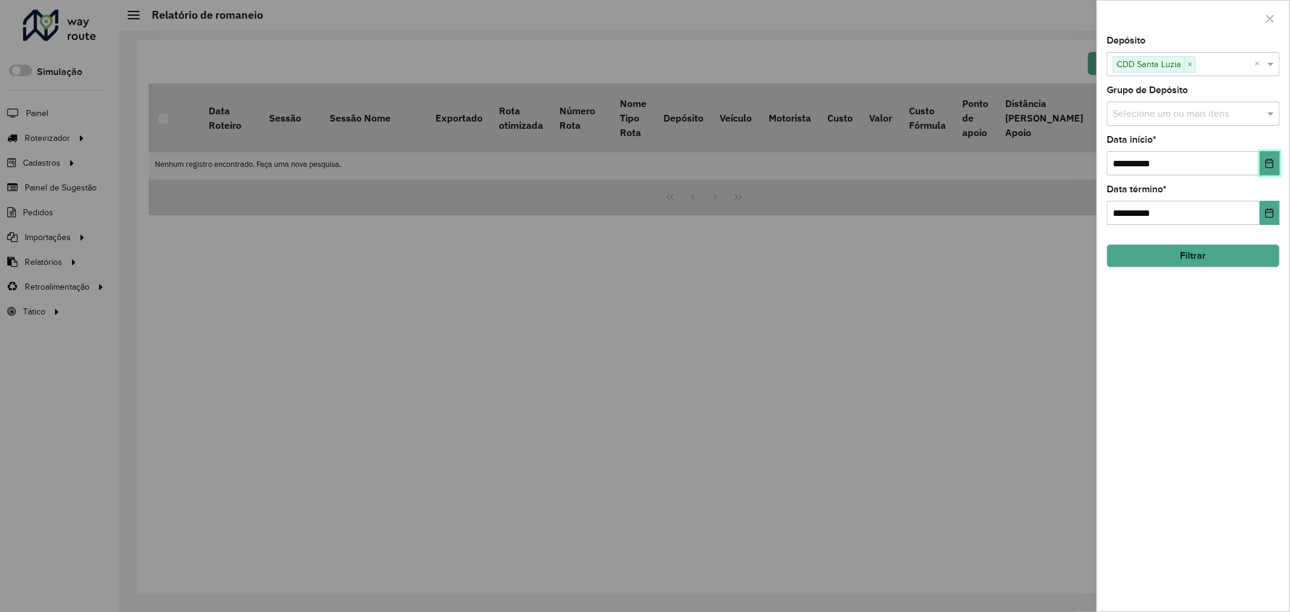
click at [1264, 170] on button "Choose Date" at bounding box center [1270, 163] width 20 height 24
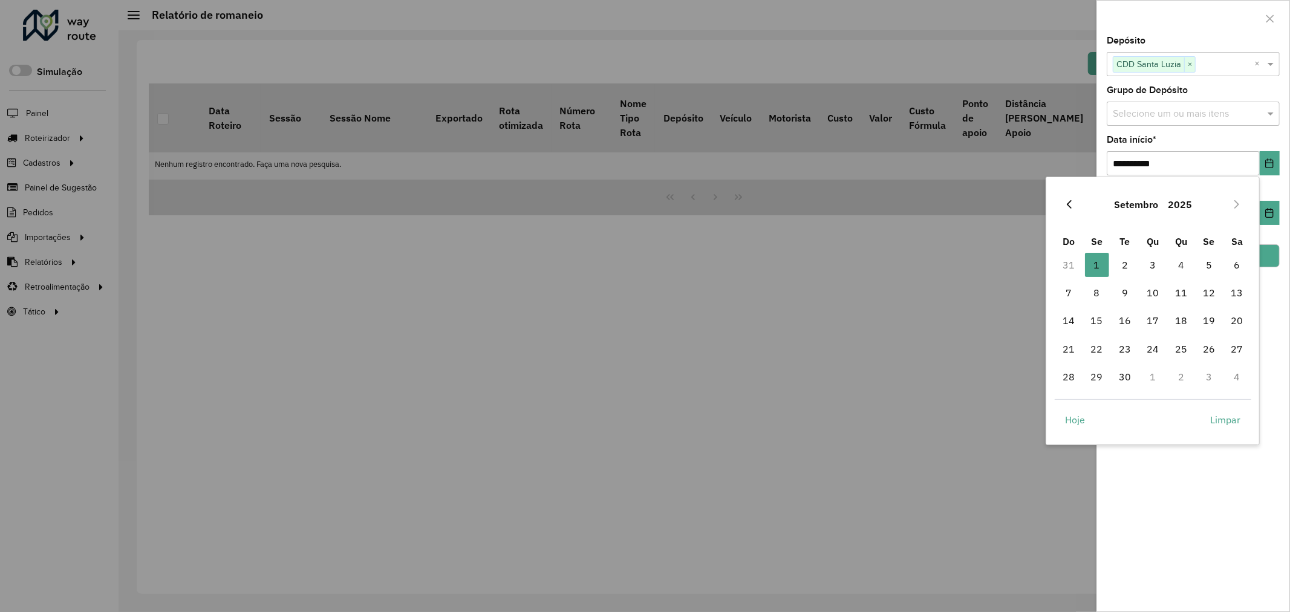
click at [1069, 203] on icon "Previous Month" at bounding box center [1069, 205] width 10 height 10
click at [1161, 378] on span "27" at bounding box center [1153, 377] width 24 height 24
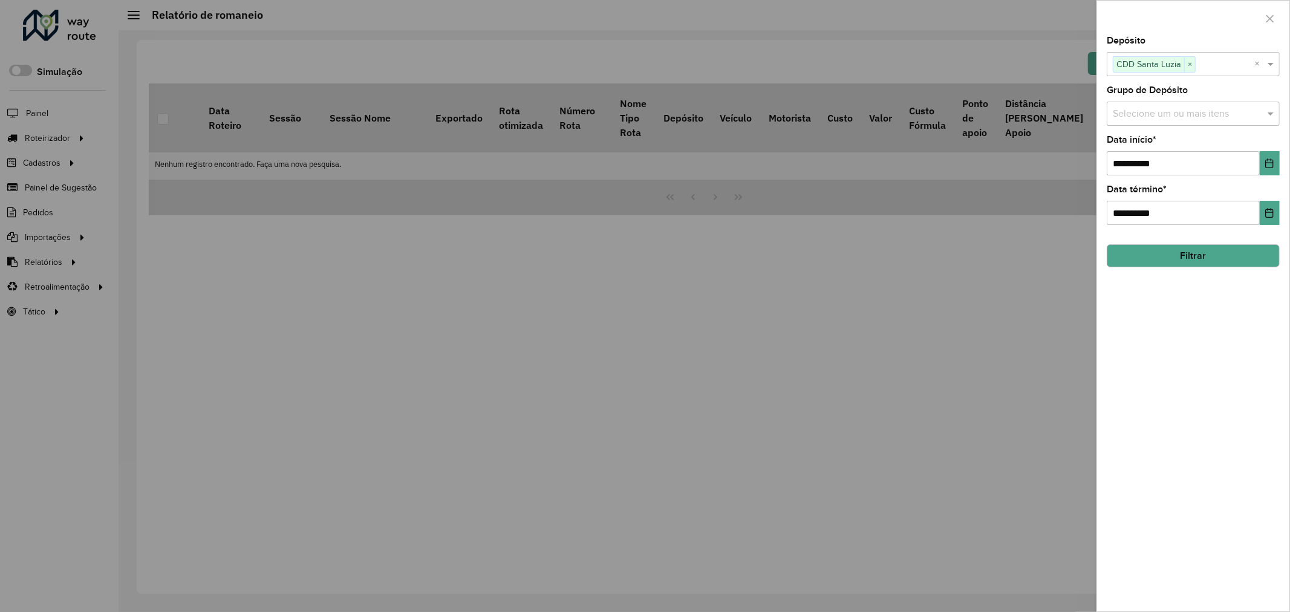
click at [1205, 253] on button "Filtrar" at bounding box center [1193, 255] width 173 height 23
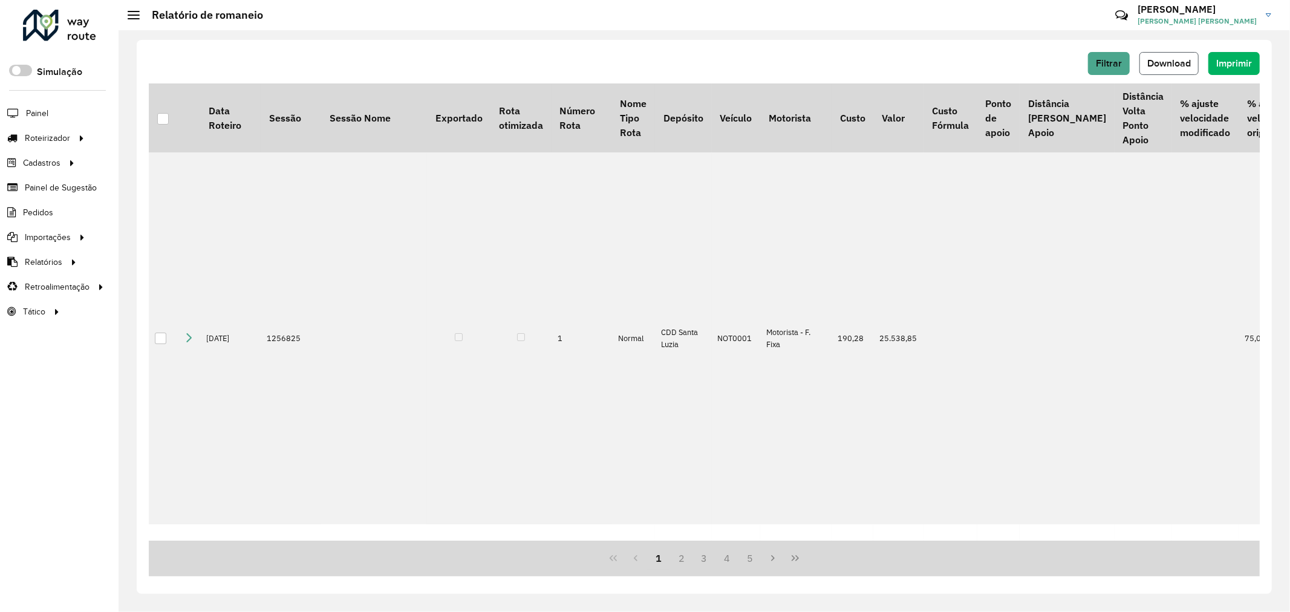
click at [1186, 60] on span "Download" at bounding box center [1169, 63] width 44 height 10
click at [1111, 67] on span "Filtrar" at bounding box center [1109, 63] width 26 height 10
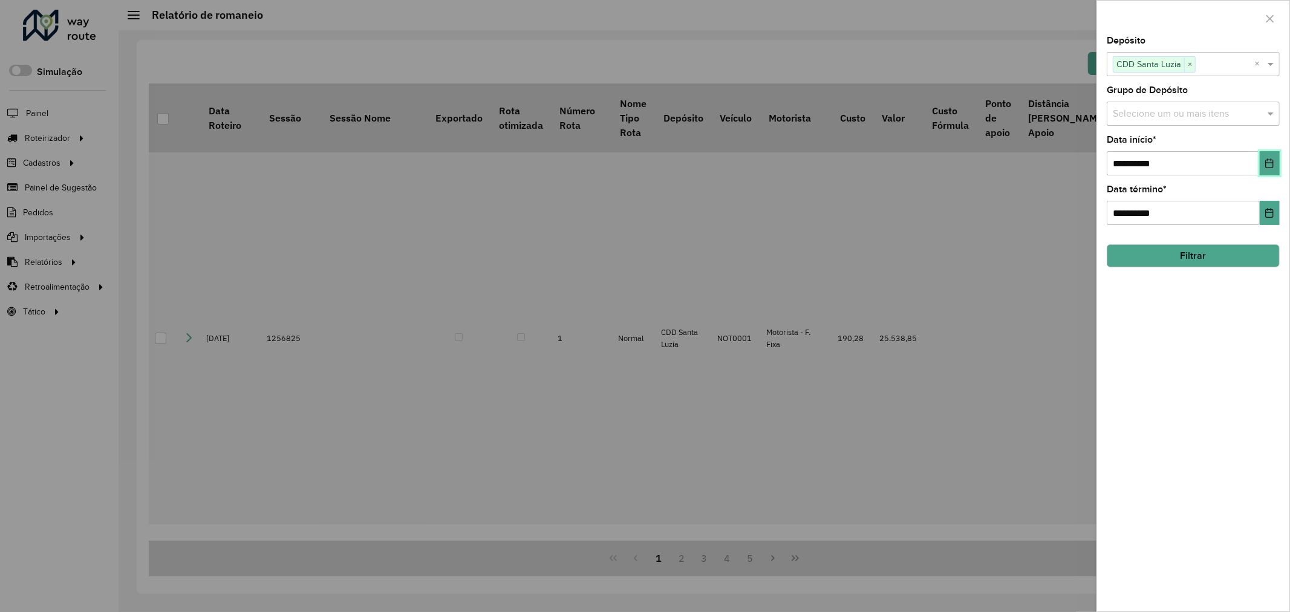
click at [1265, 161] on icon "Choose Date" at bounding box center [1269, 163] width 10 height 10
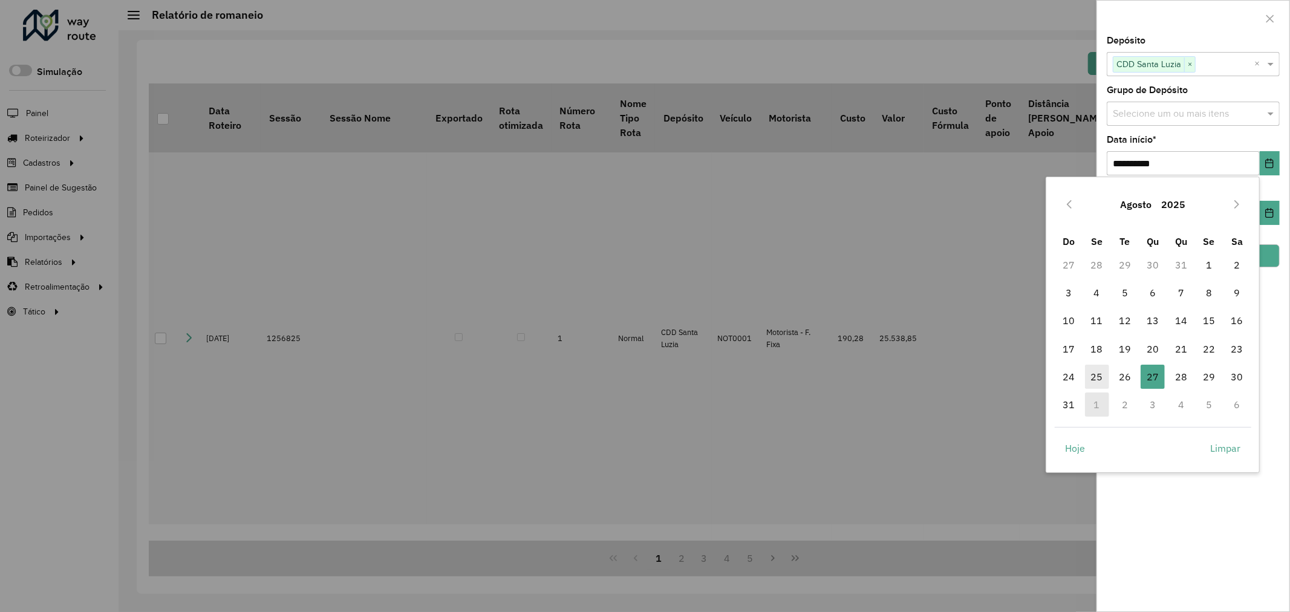
click at [1092, 367] on span "25" at bounding box center [1097, 377] width 24 height 24
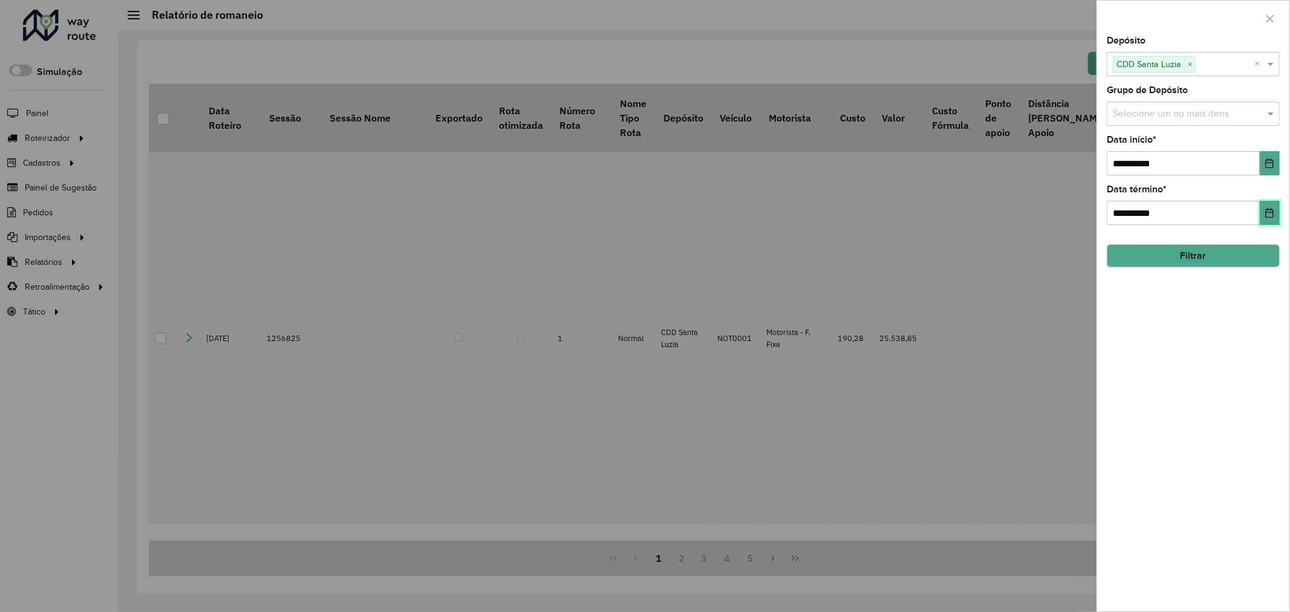
click at [1271, 215] on icon "Choose Date" at bounding box center [1269, 213] width 10 height 10
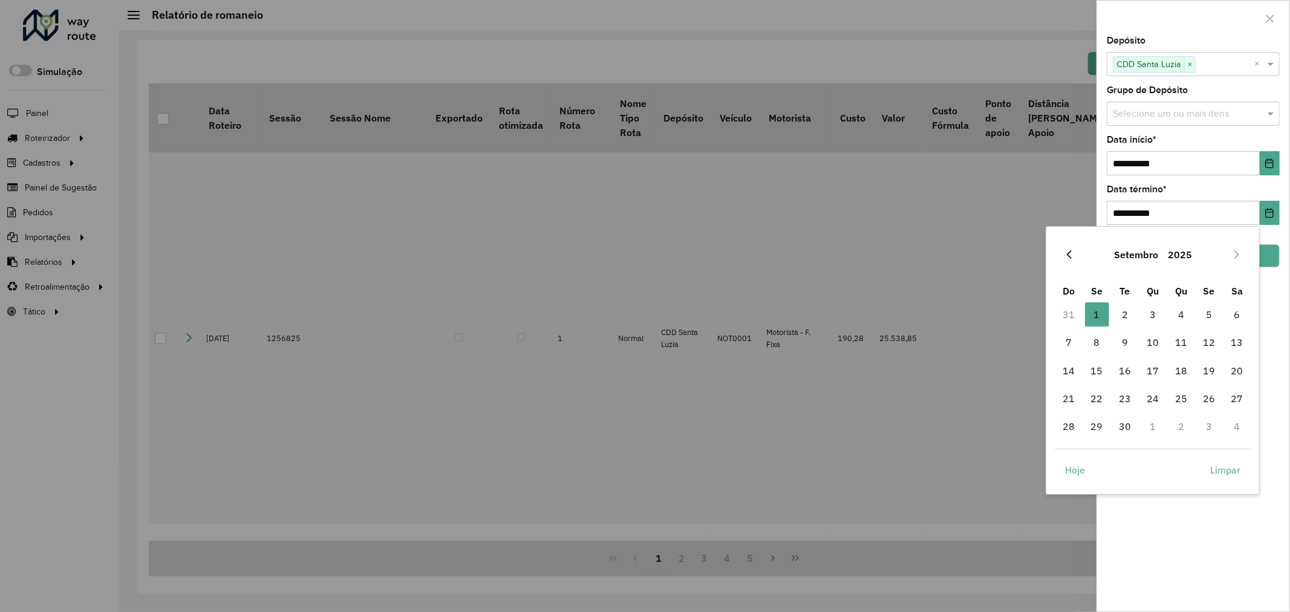
click at [1065, 248] on button "Previous Month" at bounding box center [1068, 254] width 19 height 19
click at [1097, 431] on span "25" at bounding box center [1097, 426] width 24 height 24
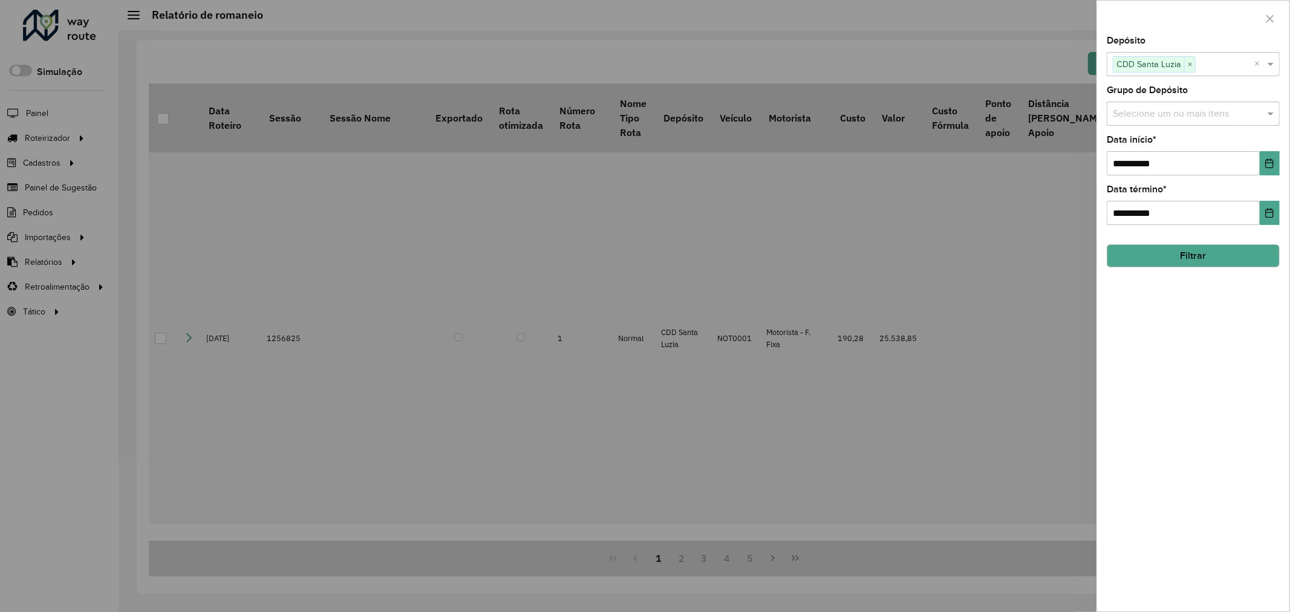
click at [1214, 255] on button "Filtrar" at bounding box center [1193, 255] width 173 height 23
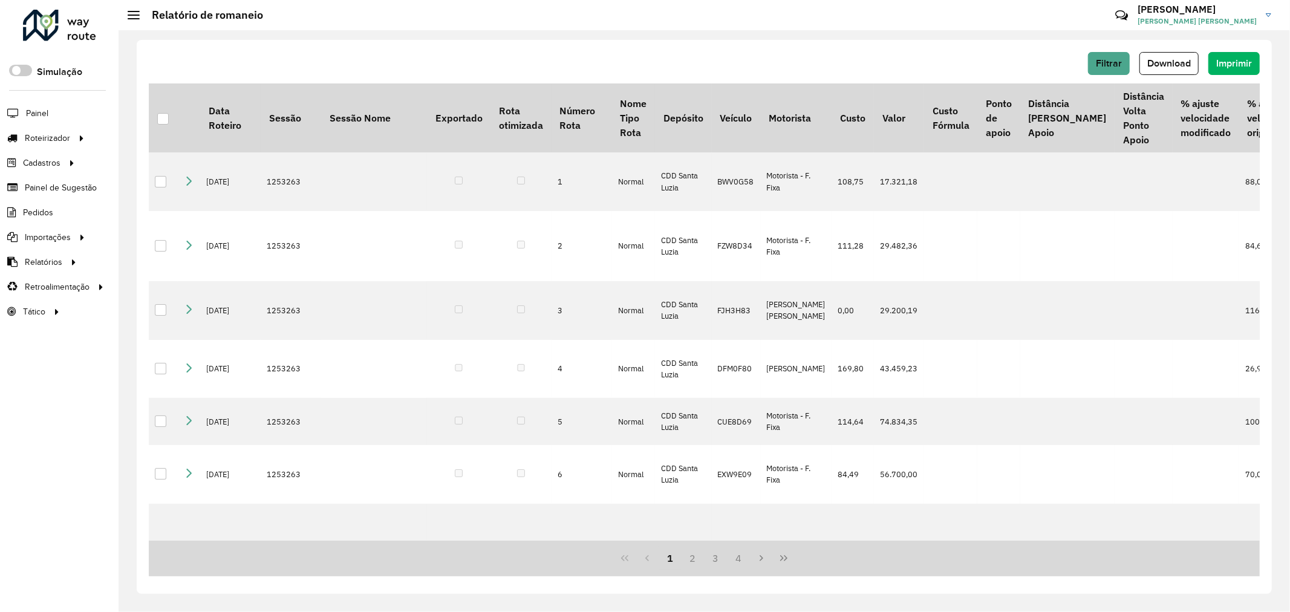
click at [1168, 65] on span "Download" at bounding box center [1169, 63] width 44 height 10
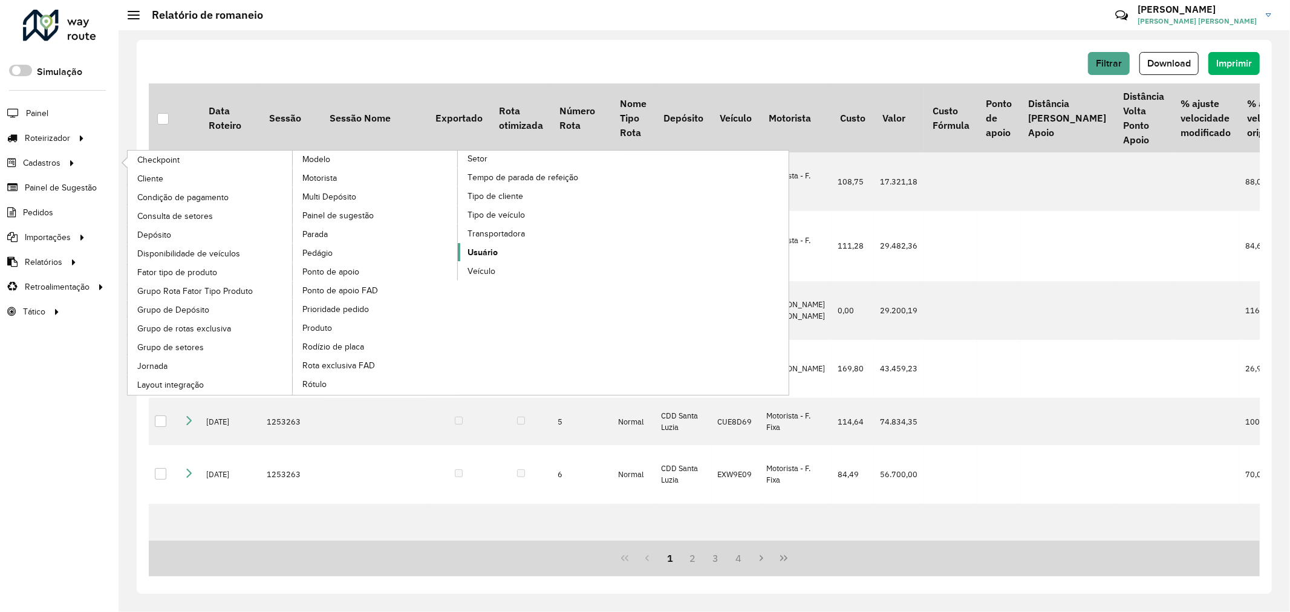
click at [494, 259] on span "Usuário" at bounding box center [482, 252] width 30 height 13
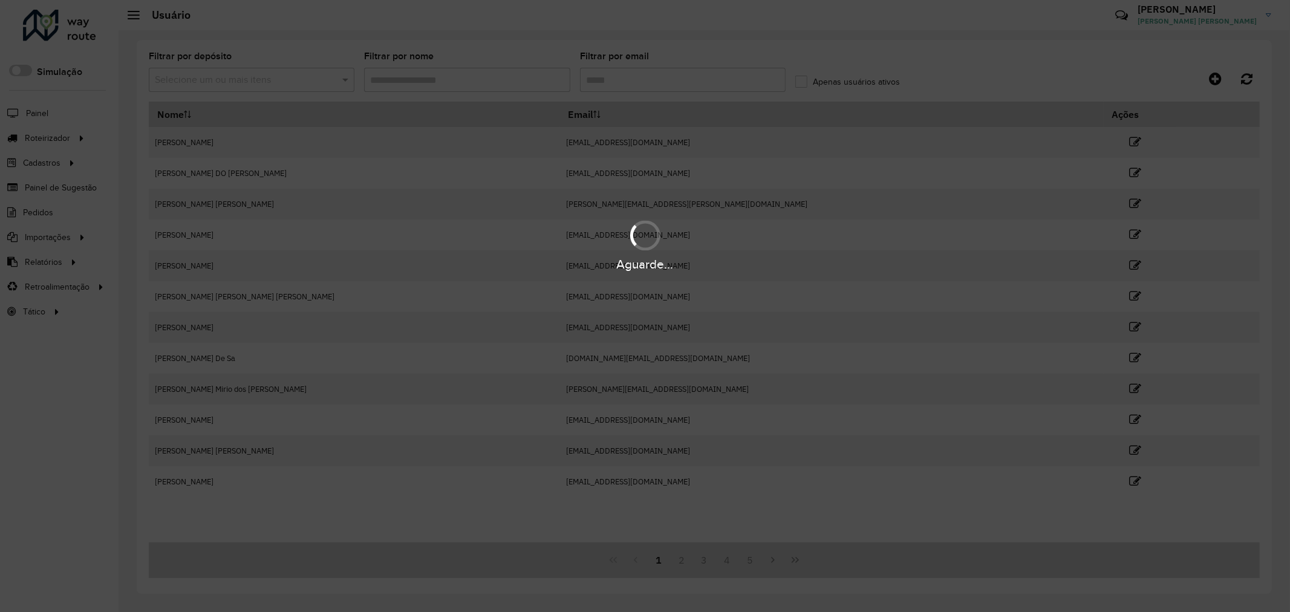
click at [1216, 76] on div "Aguarde..." at bounding box center [645, 306] width 1290 height 612
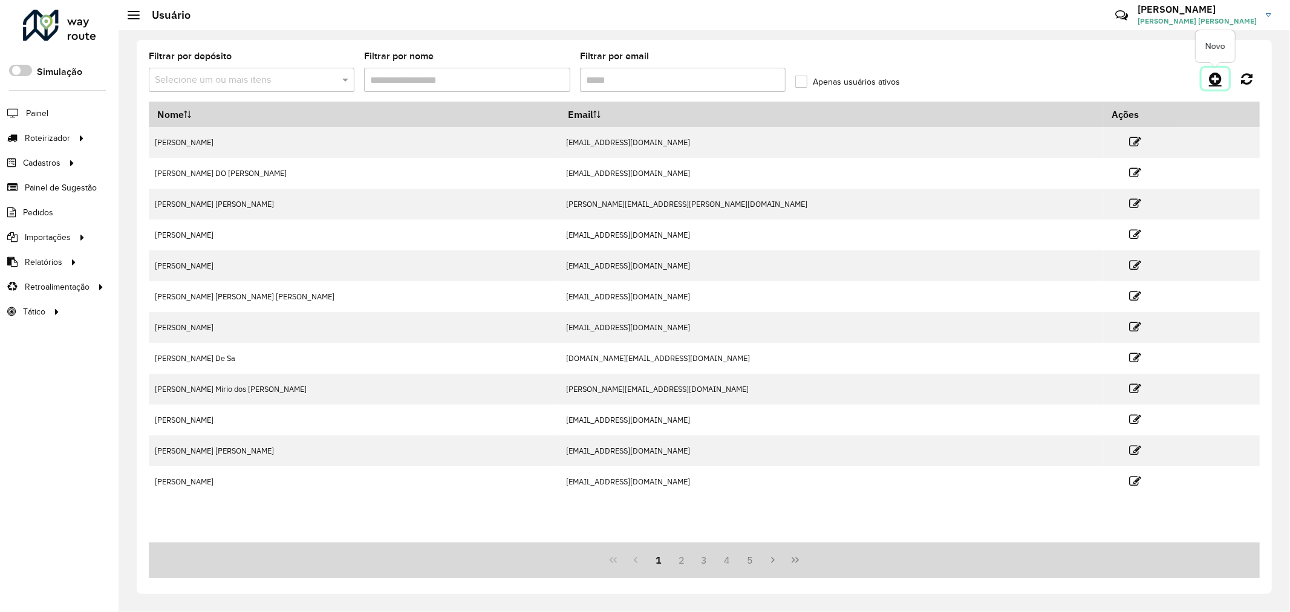
click at [1218, 74] on icon at bounding box center [1215, 78] width 13 height 15
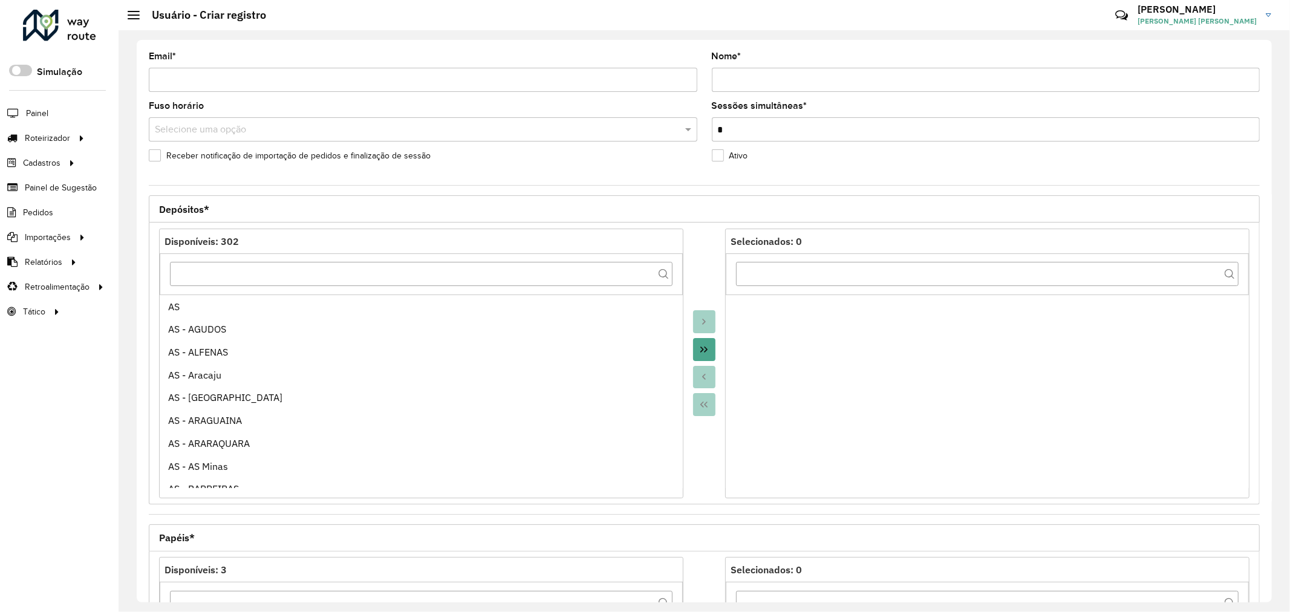
click at [463, 65] on div "Email *" at bounding box center [423, 72] width 548 height 40
click at [461, 82] on input "Email *" at bounding box center [423, 80] width 548 height 24
paste input "********"
type input "**********"
click at [486, 288] on div at bounding box center [421, 273] width 523 height 41
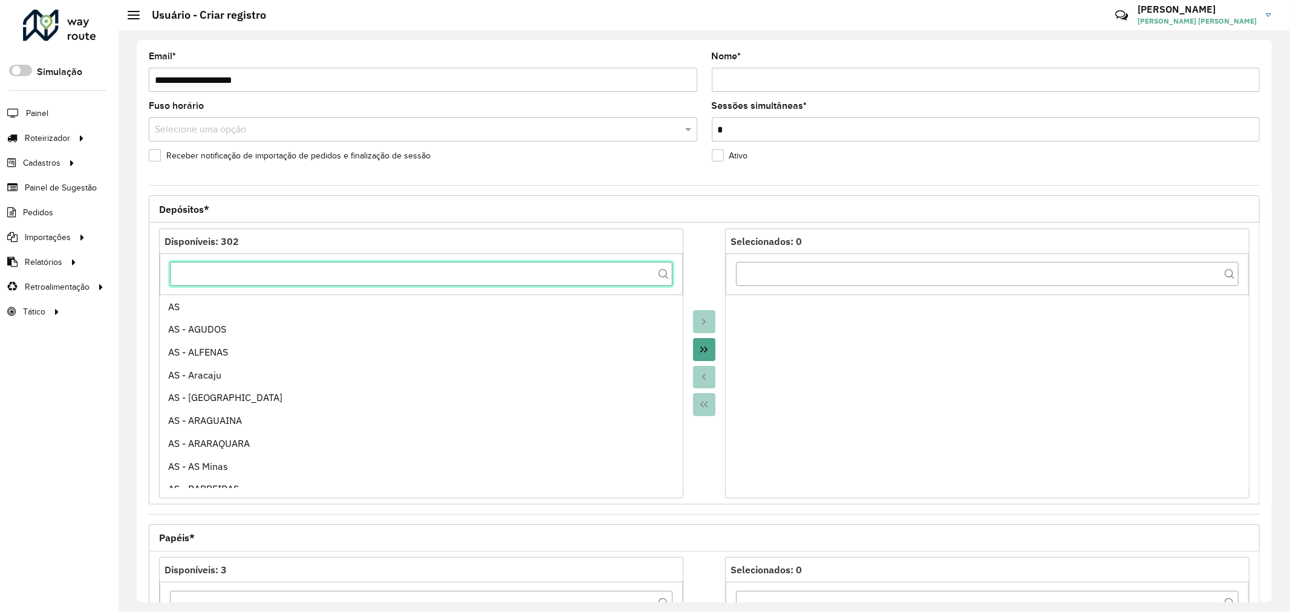
click at [486, 276] on input "text" at bounding box center [421, 274] width 503 height 24
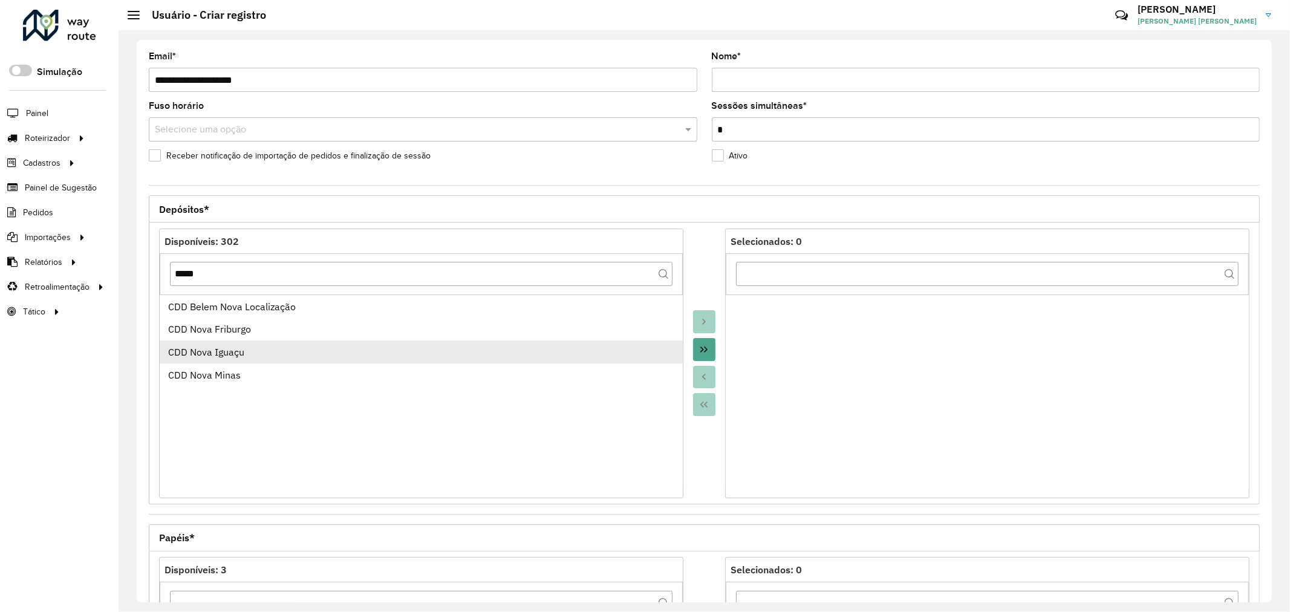
click at [460, 351] on div "CDD Nova Iguaçu" at bounding box center [421, 352] width 506 height 15
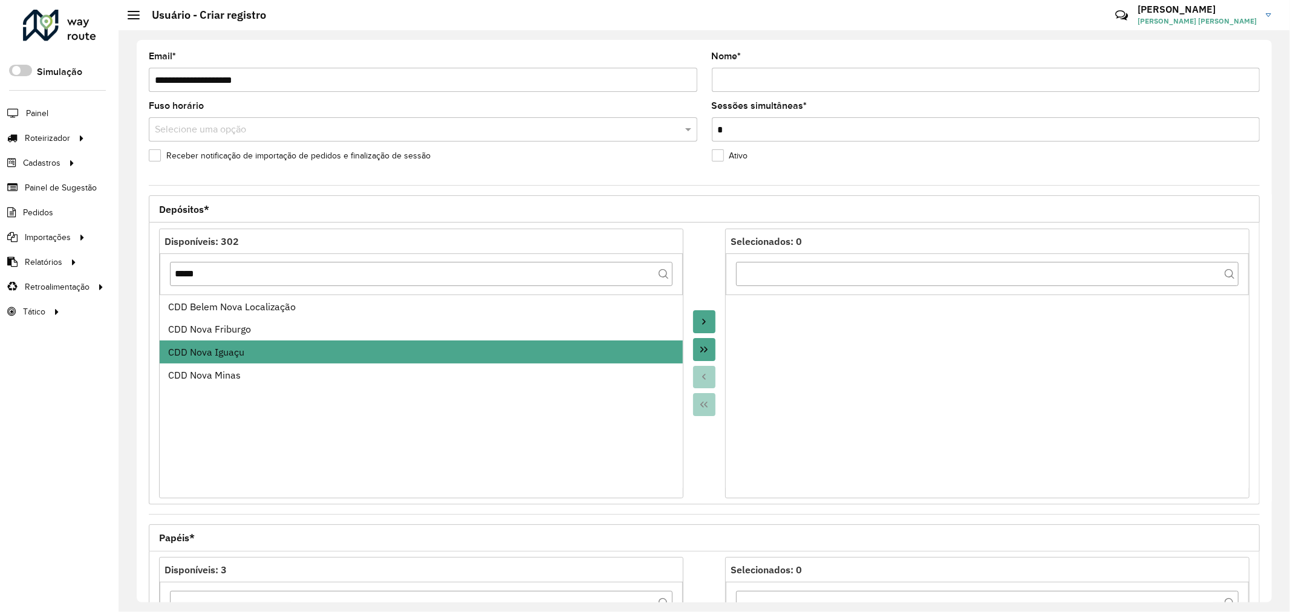
click at [702, 329] on button "Move to Target" at bounding box center [704, 321] width 23 height 23
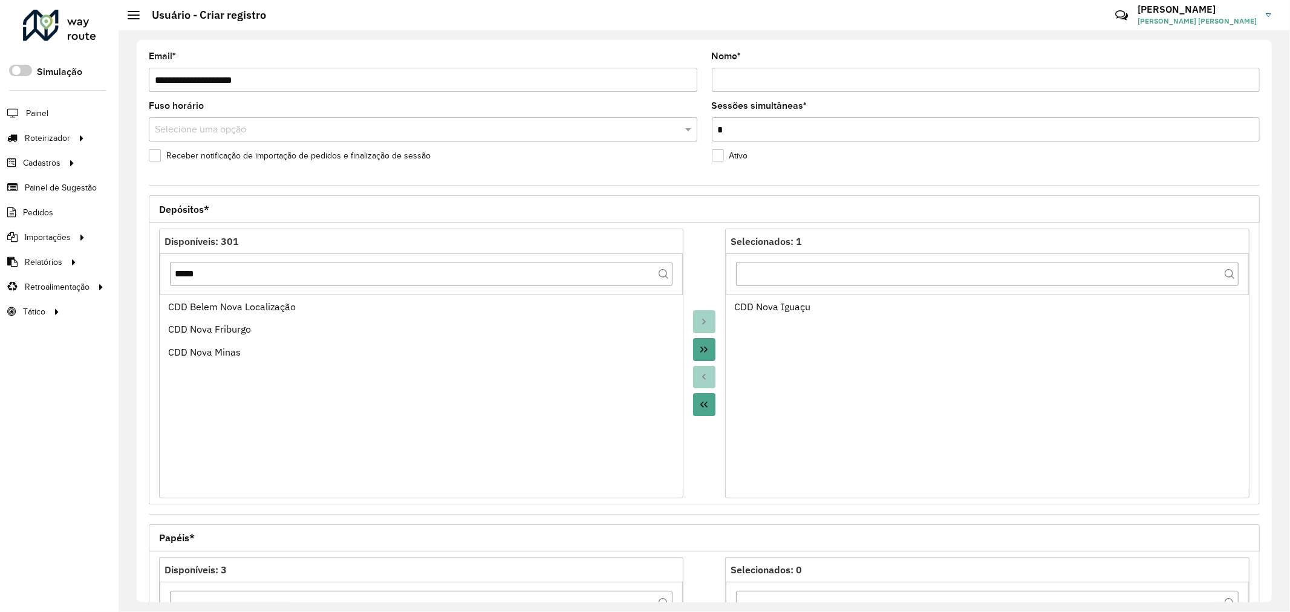
click at [524, 252] on div "Disponíveis: 301" at bounding box center [421, 241] width 523 height 24
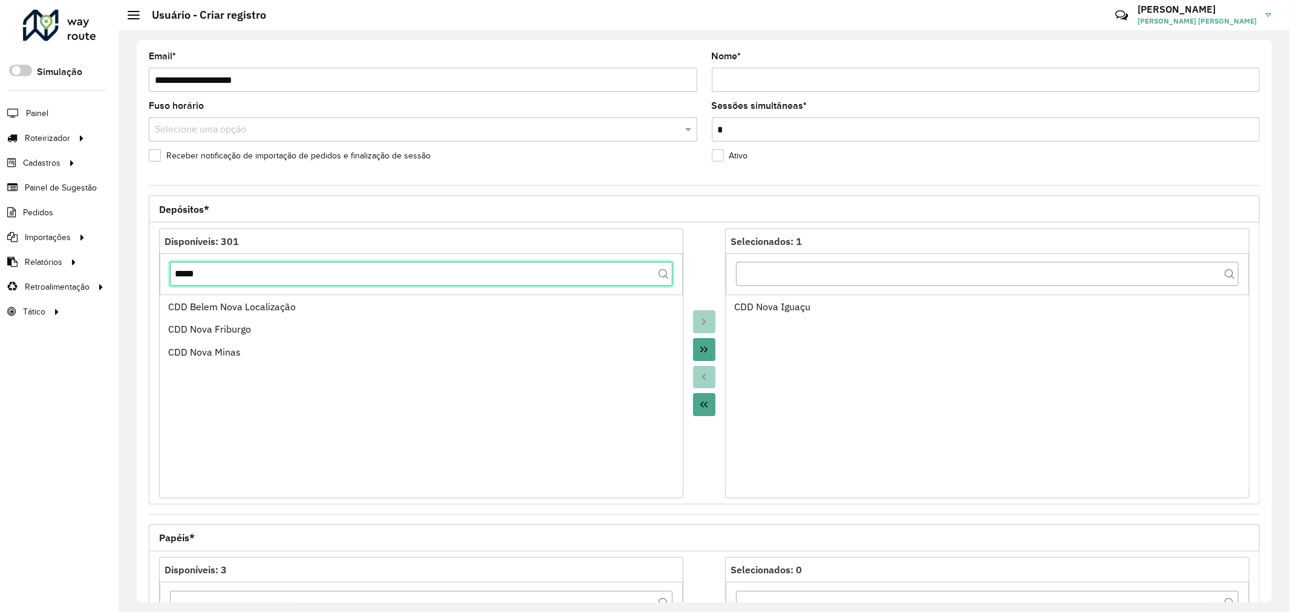
click at [525, 265] on input "****" at bounding box center [421, 274] width 503 height 24
type input "****"
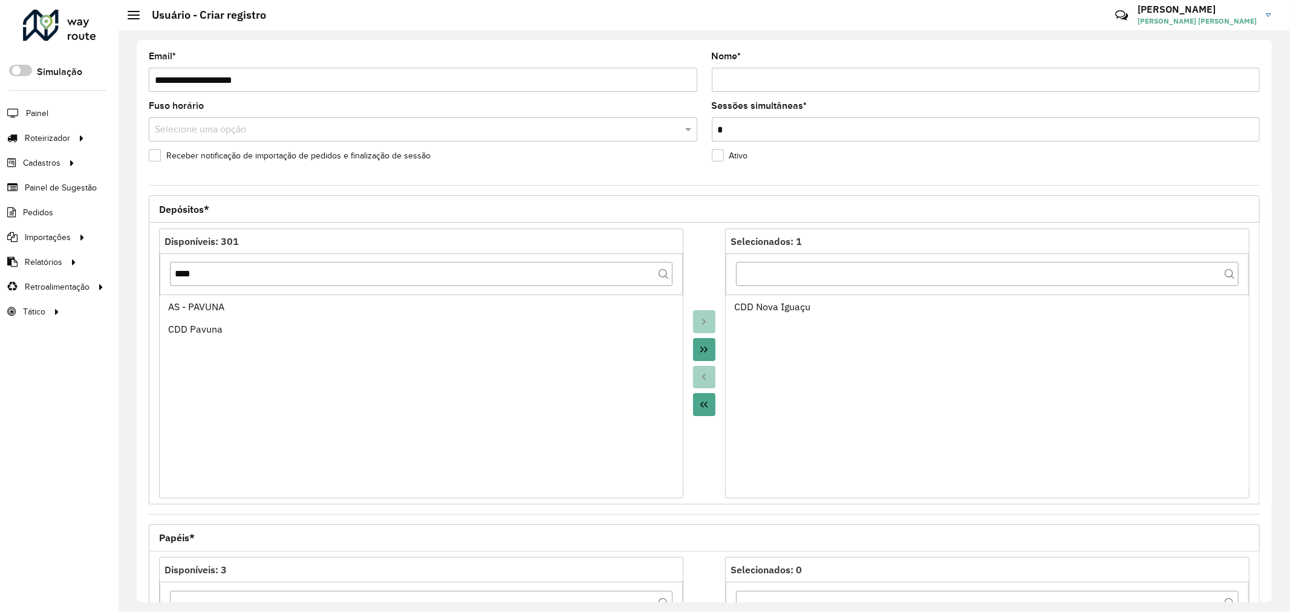
drag, startPoint x: 708, startPoint y: 354, endPoint x: 721, endPoint y: 435, distance: 82.1
click at [708, 354] on button "Move All to Target" at bounding box center [704, 349] width 23 height 23
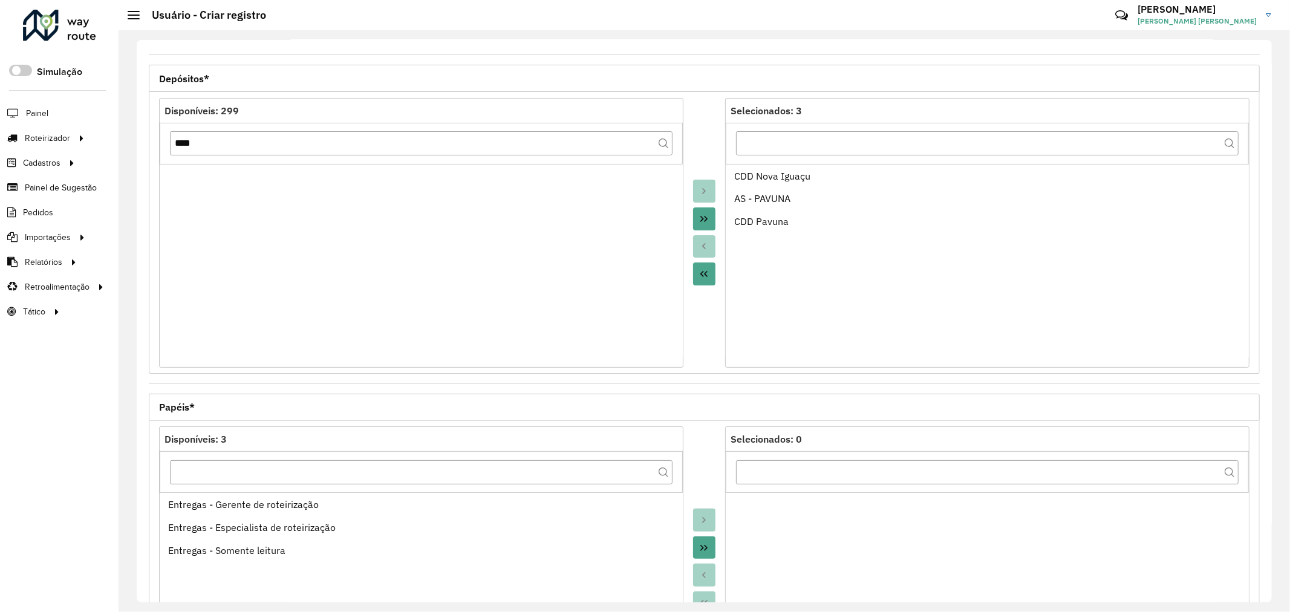
scroll to position [286, 0]
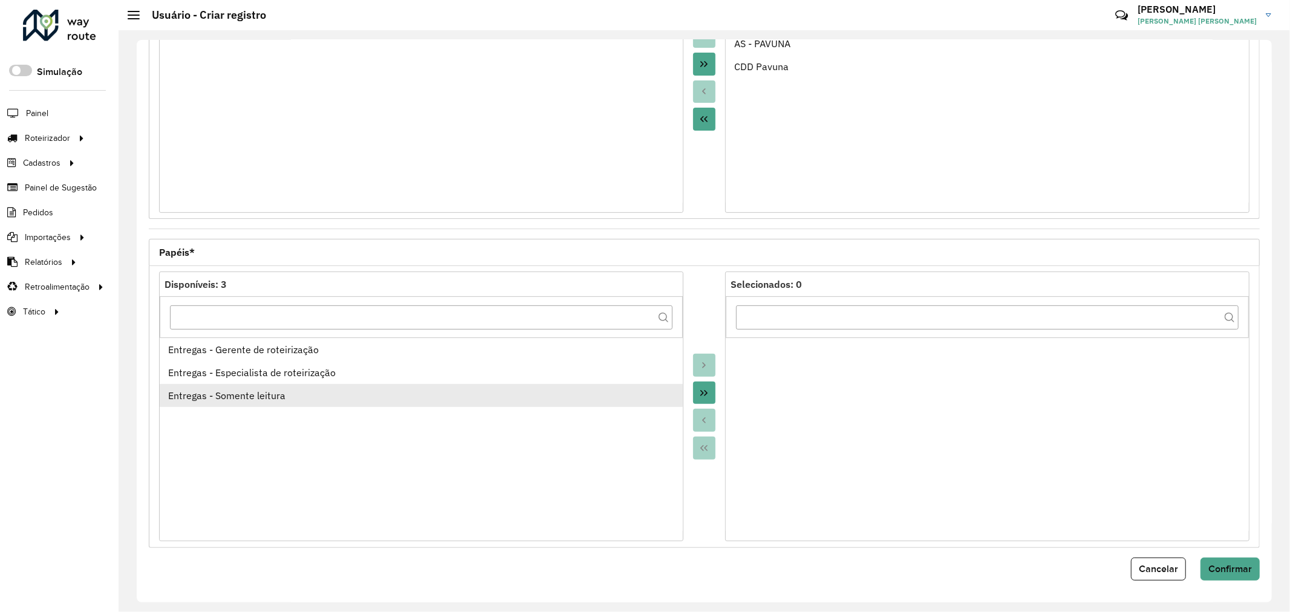
click at [412, 406] on li "Entregas - Somente leitura" at bounding box center [421, 395] width 523 height 23
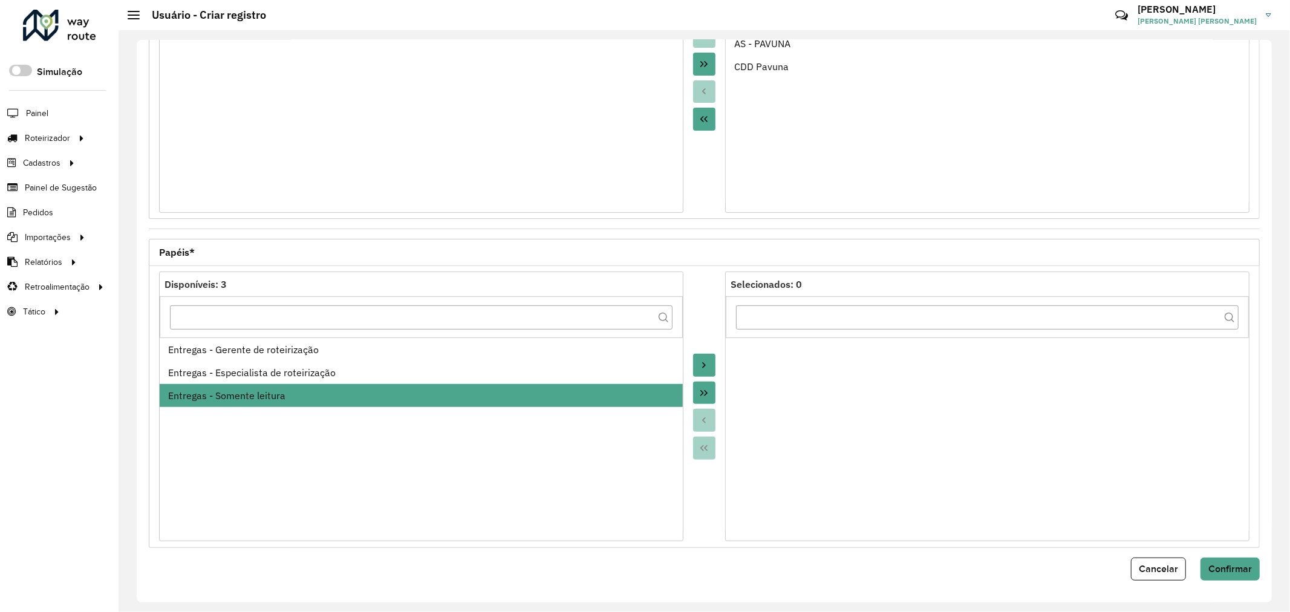
click at [696, 363] on button "Move to Target" at bounding box center [704, 365] width 23 height 23
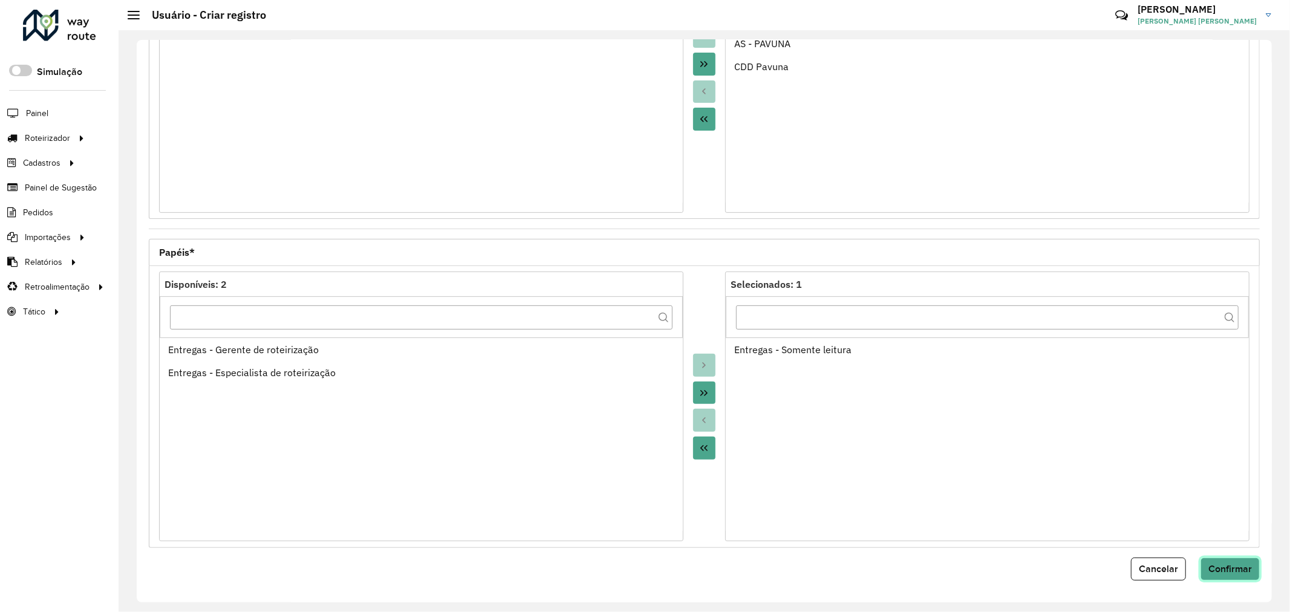
click at [1232, 566] on span "Confirmar" at bounding box center [1230, 569] width 44 height 10
